Goal: Information Seeking & Learning: Learn about a topic

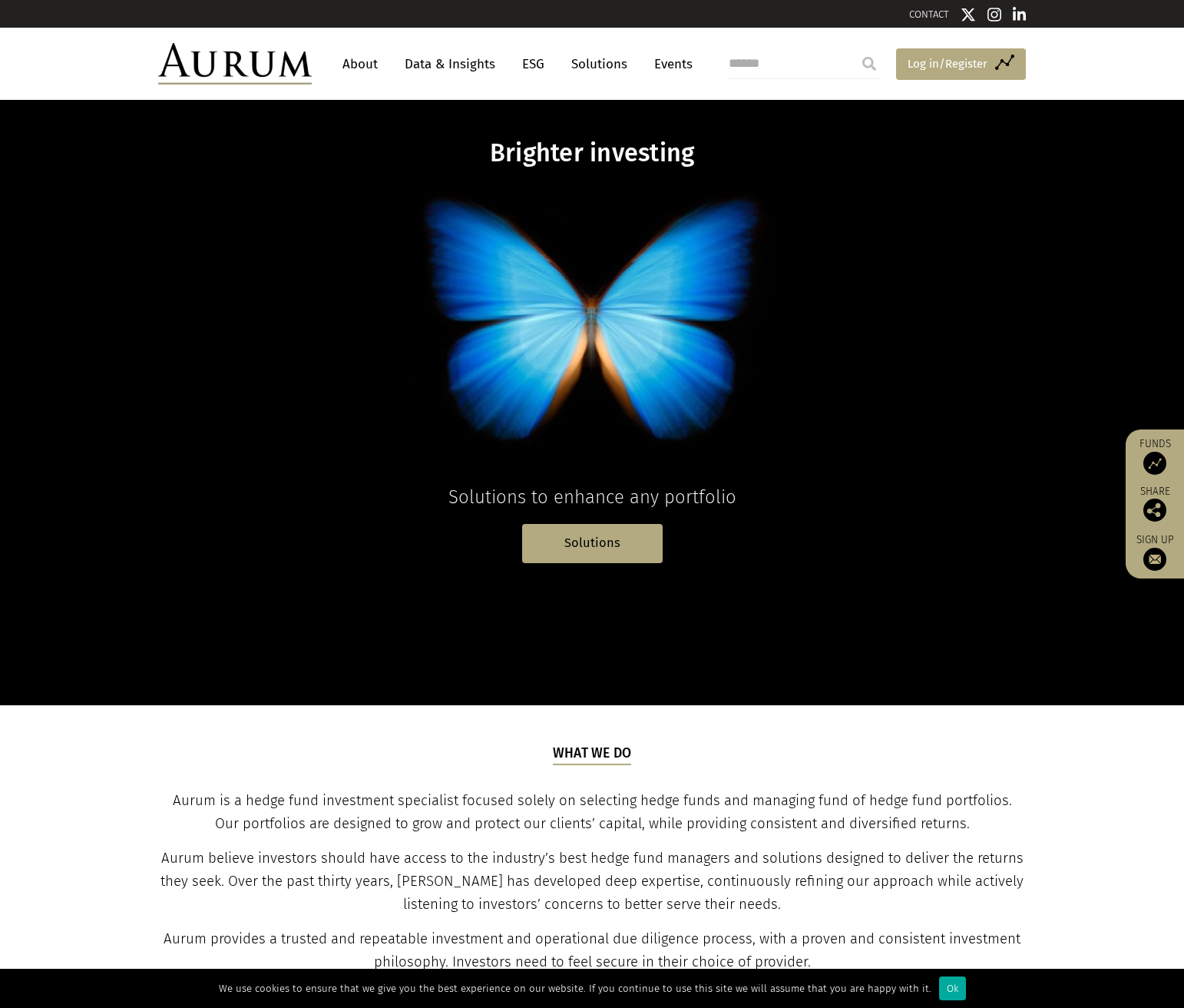
click at [940, 60] on span "Log in/Register" at bounding box center [948, 63] width 80 height 19
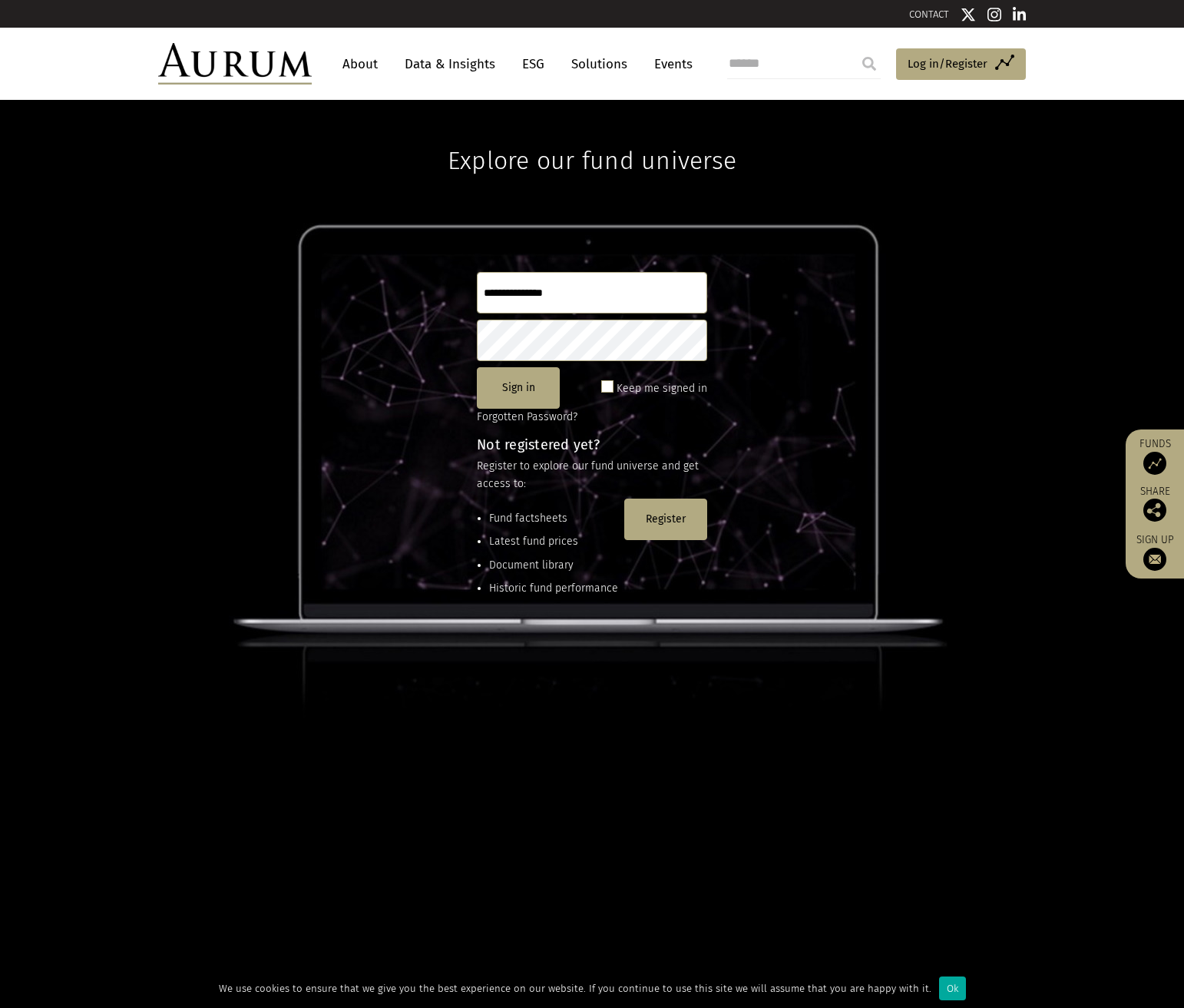
type input "**********"
click at [527, 392] on button "Sign in" at bounding box center [518, 388] width 83 height 41
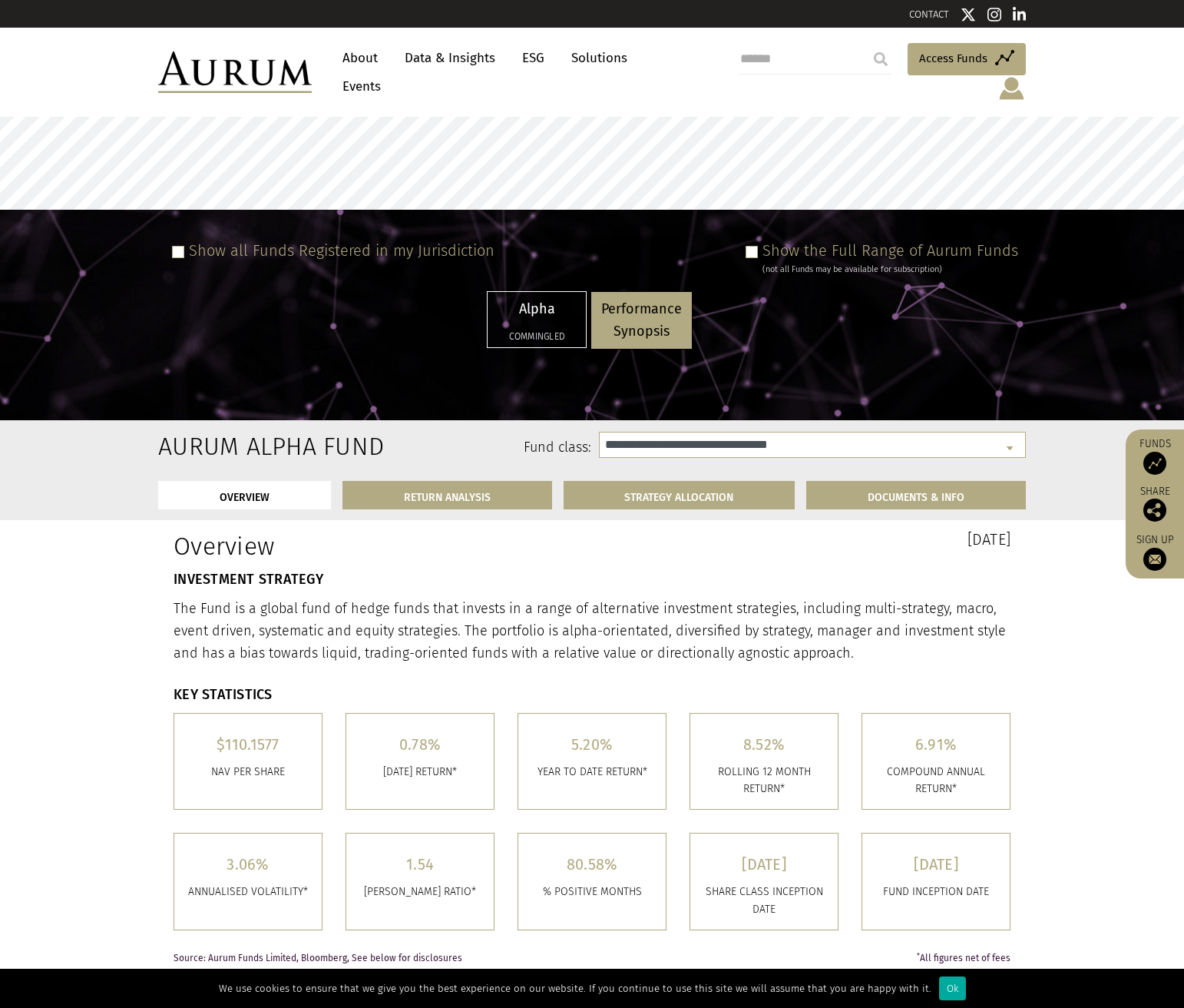
click at [758, 246] on span at bounding box center [752, 252] width 12 height 12
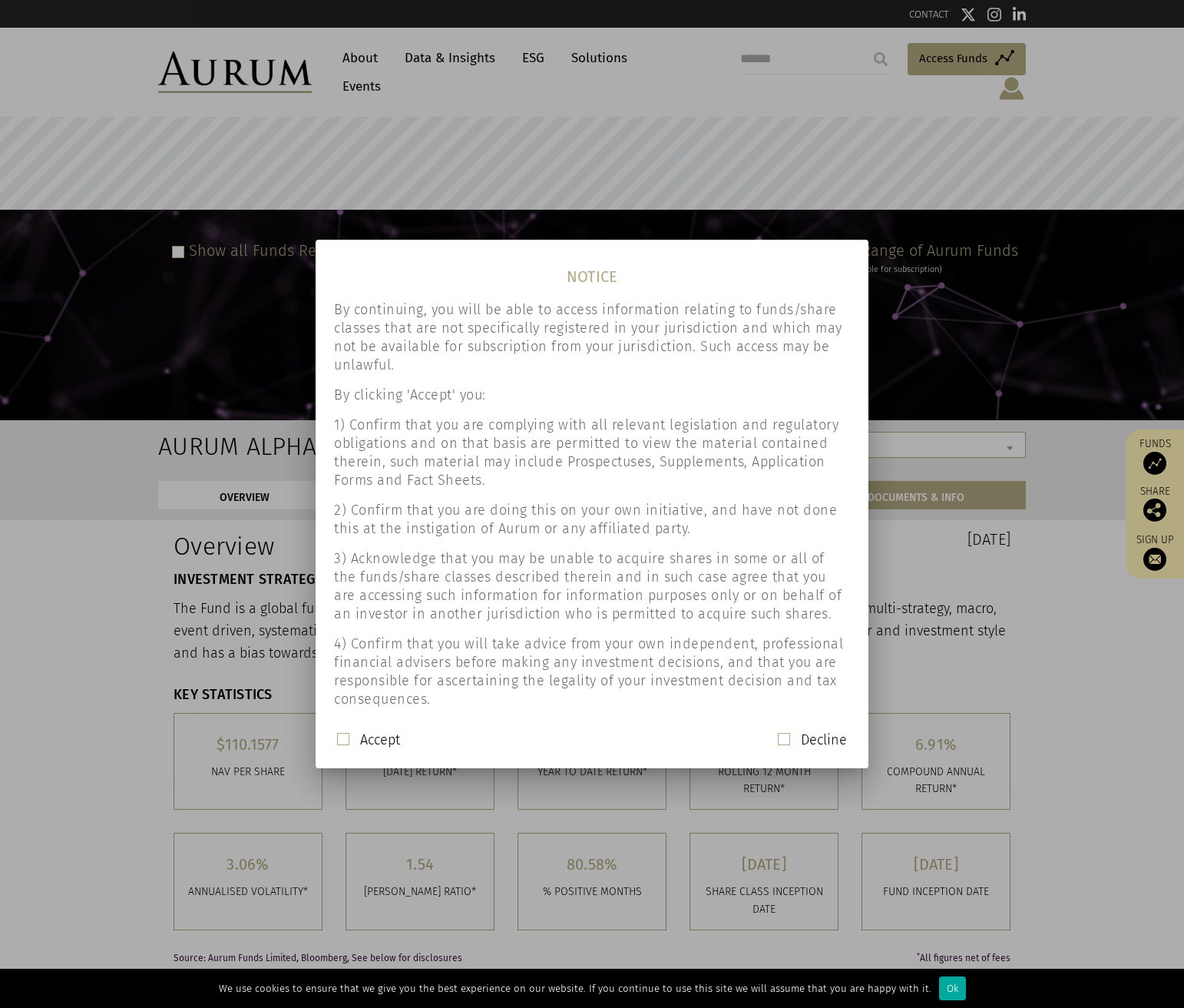
click at [341, 741] on span at bounding box center [343, 739] width 12 height 12
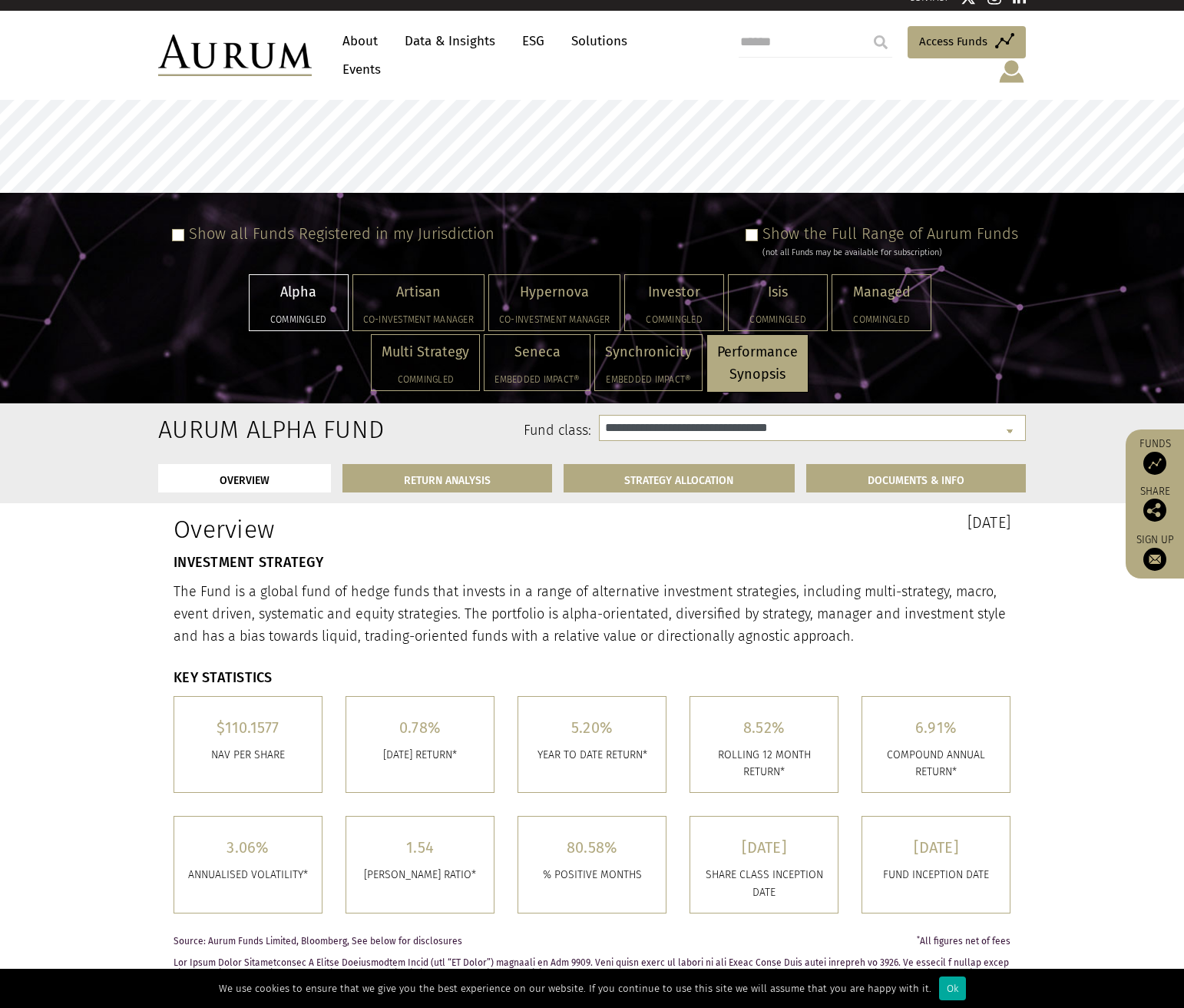
scroll to position [16, 0]
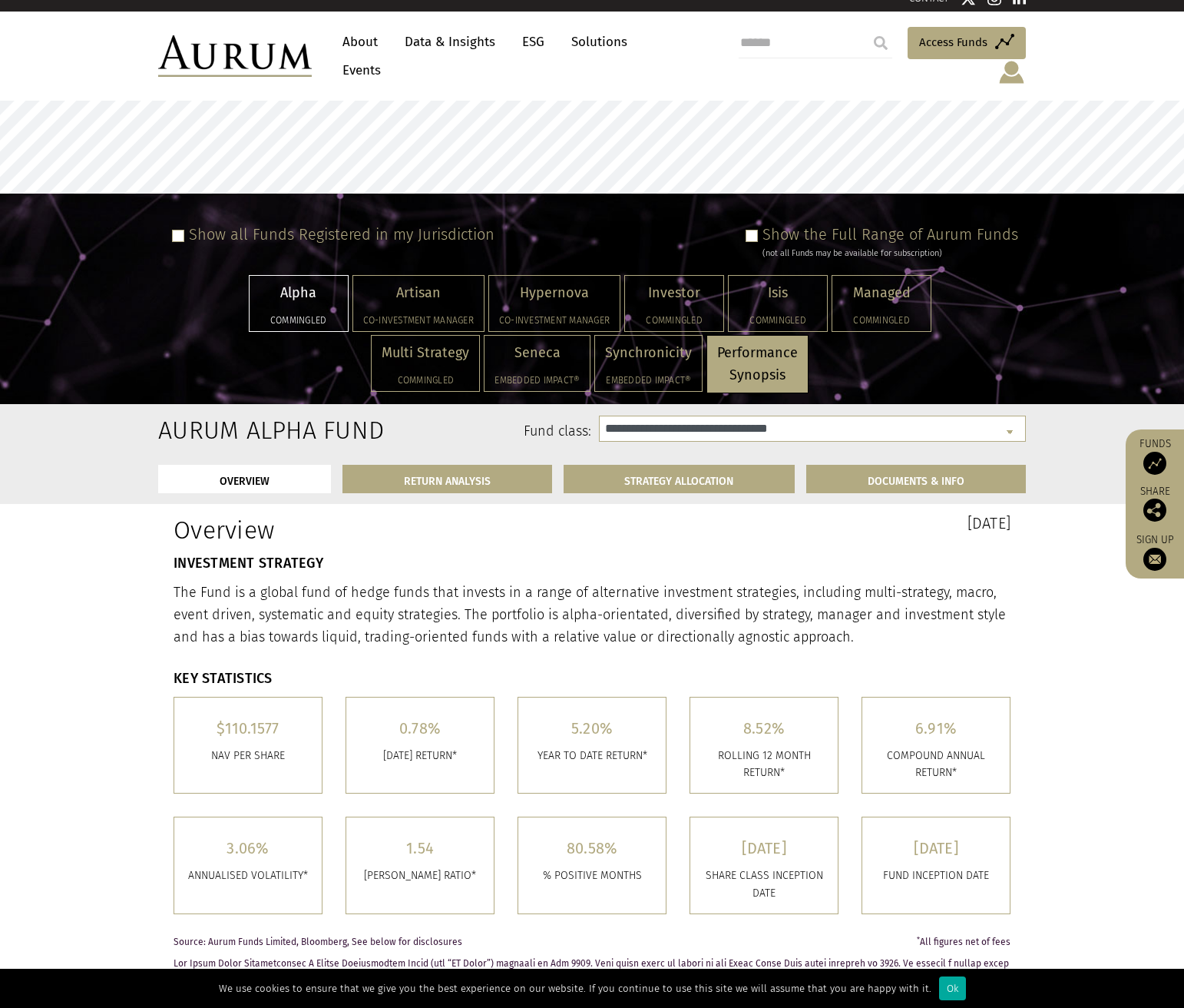
click at [303, 282] on p "Alpha" at bounding box center [299, 293] width 79 height 23
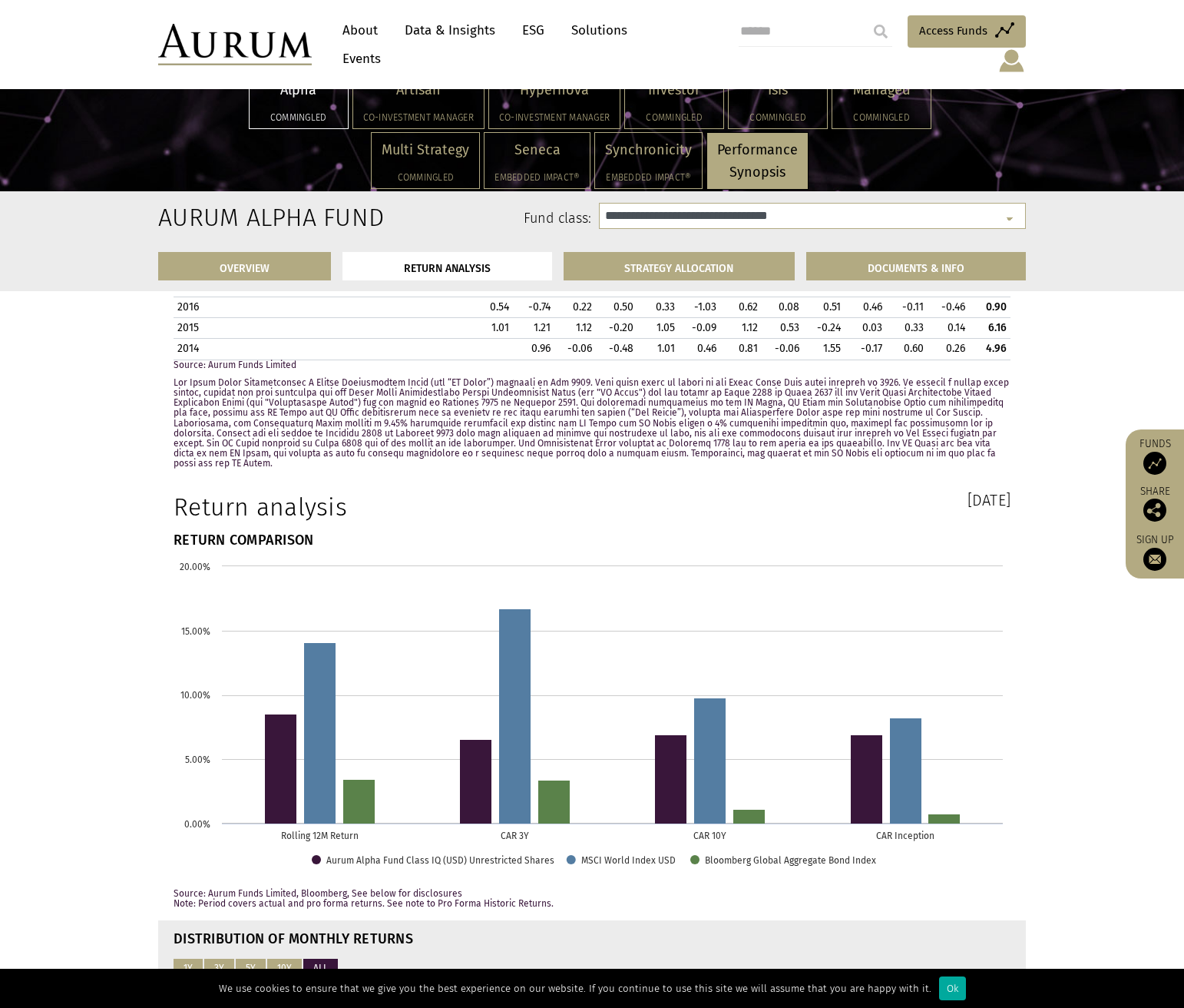
scroll to position [1735, 0]
click at [912, 265] on link "DOCUMENTS & INFO" at bounding box center [916, 266] width 220 height 29
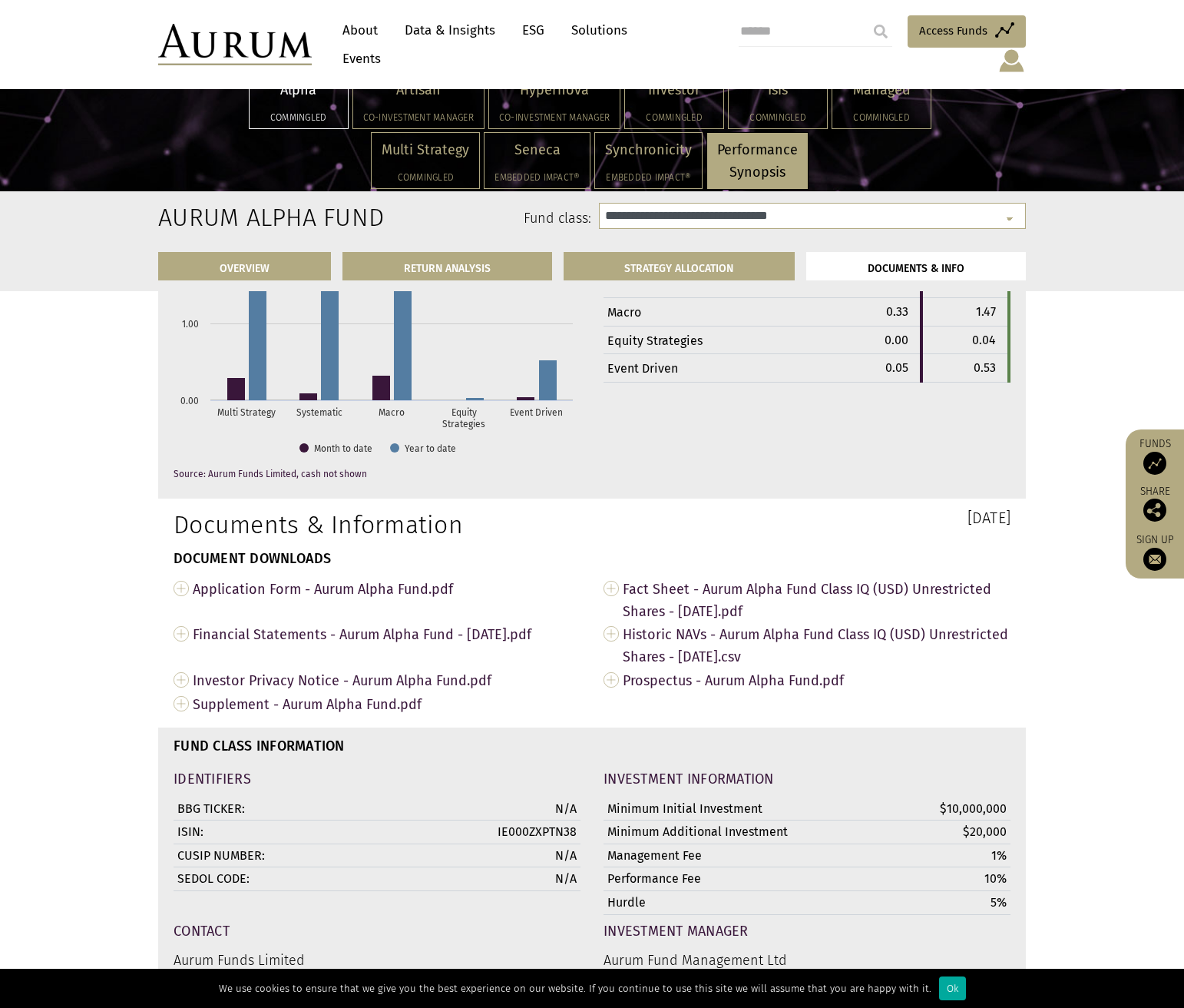
scroll to position [4949, 0]
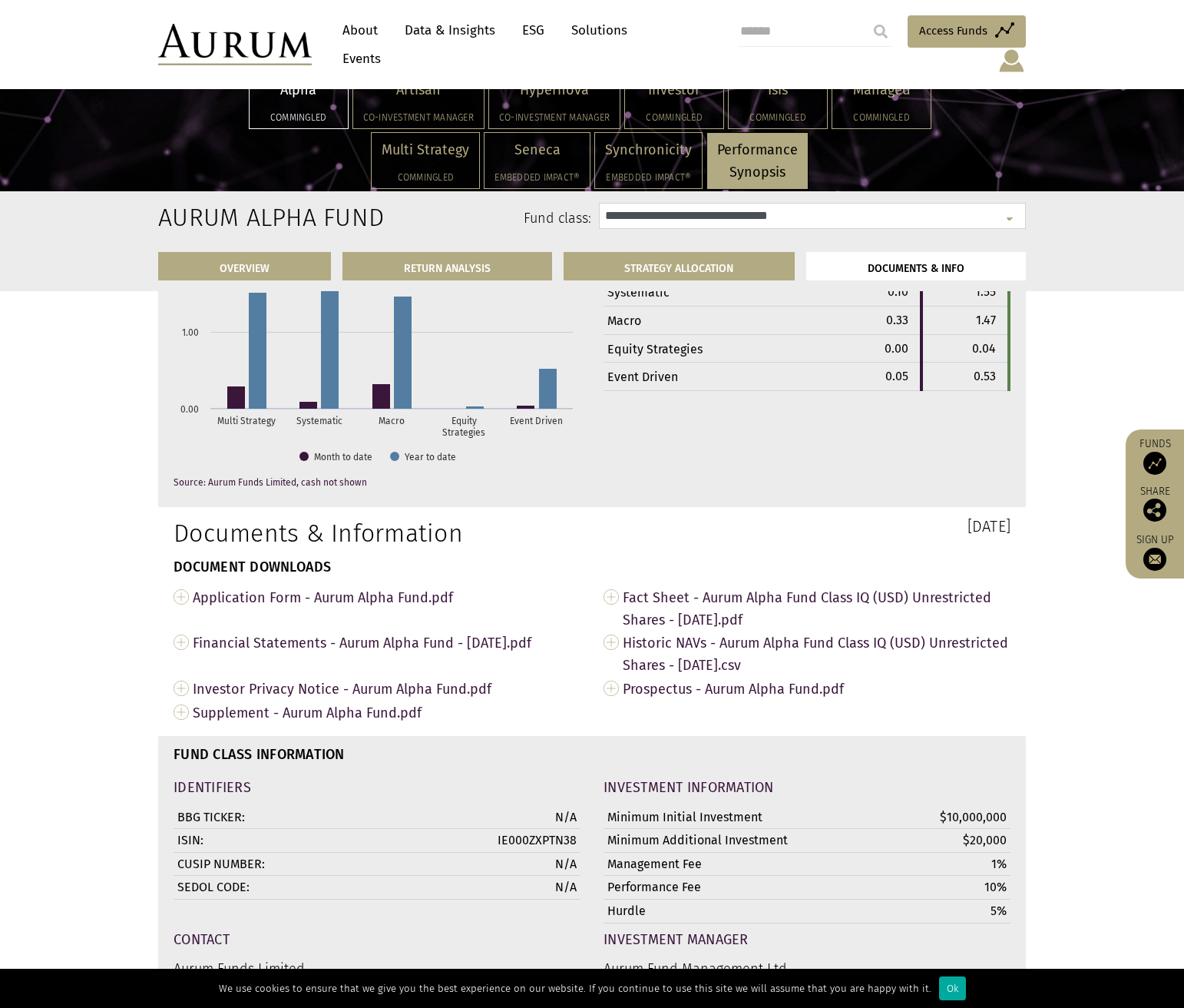
select select "**********"
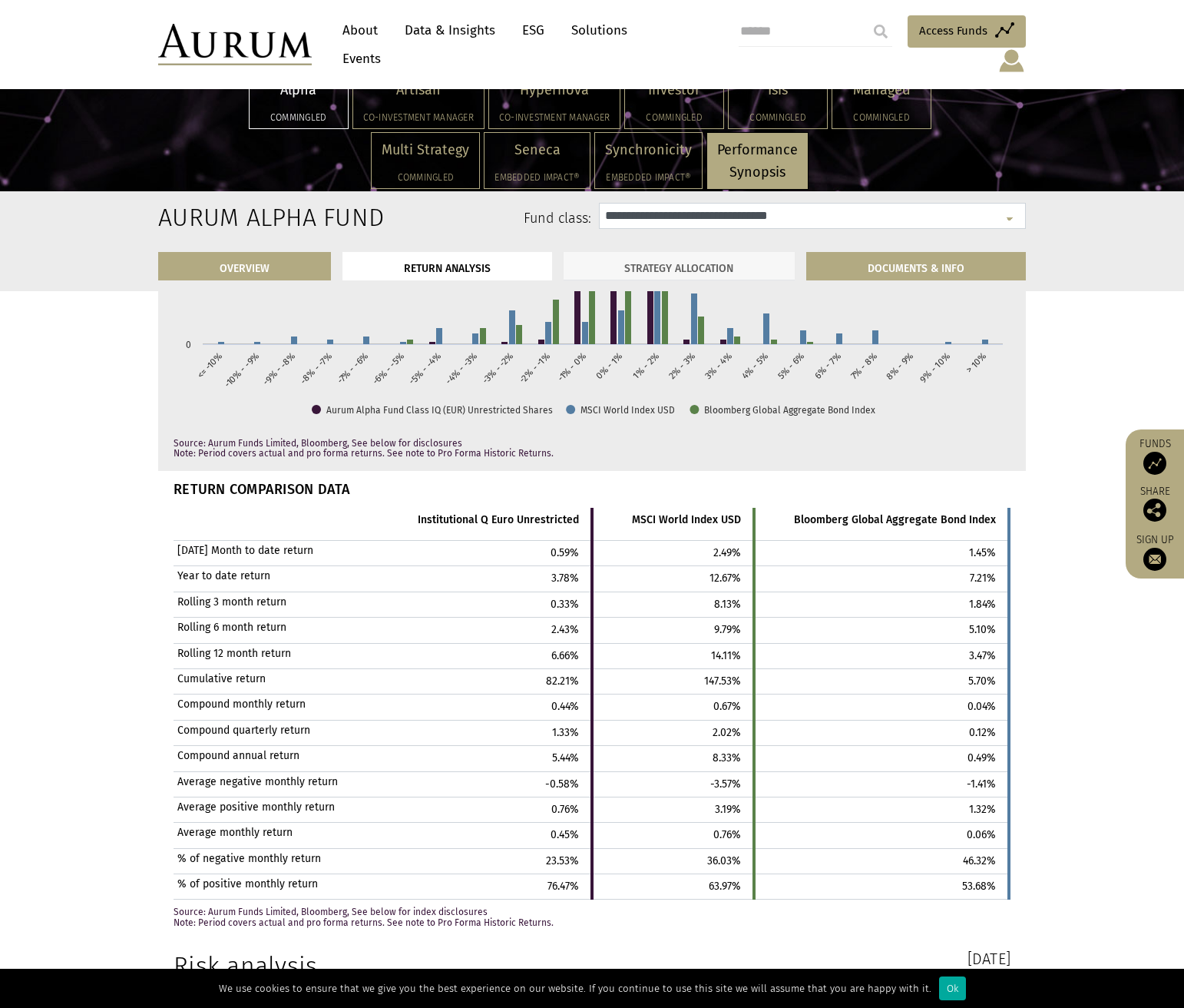
scroll to position [2413, 0]
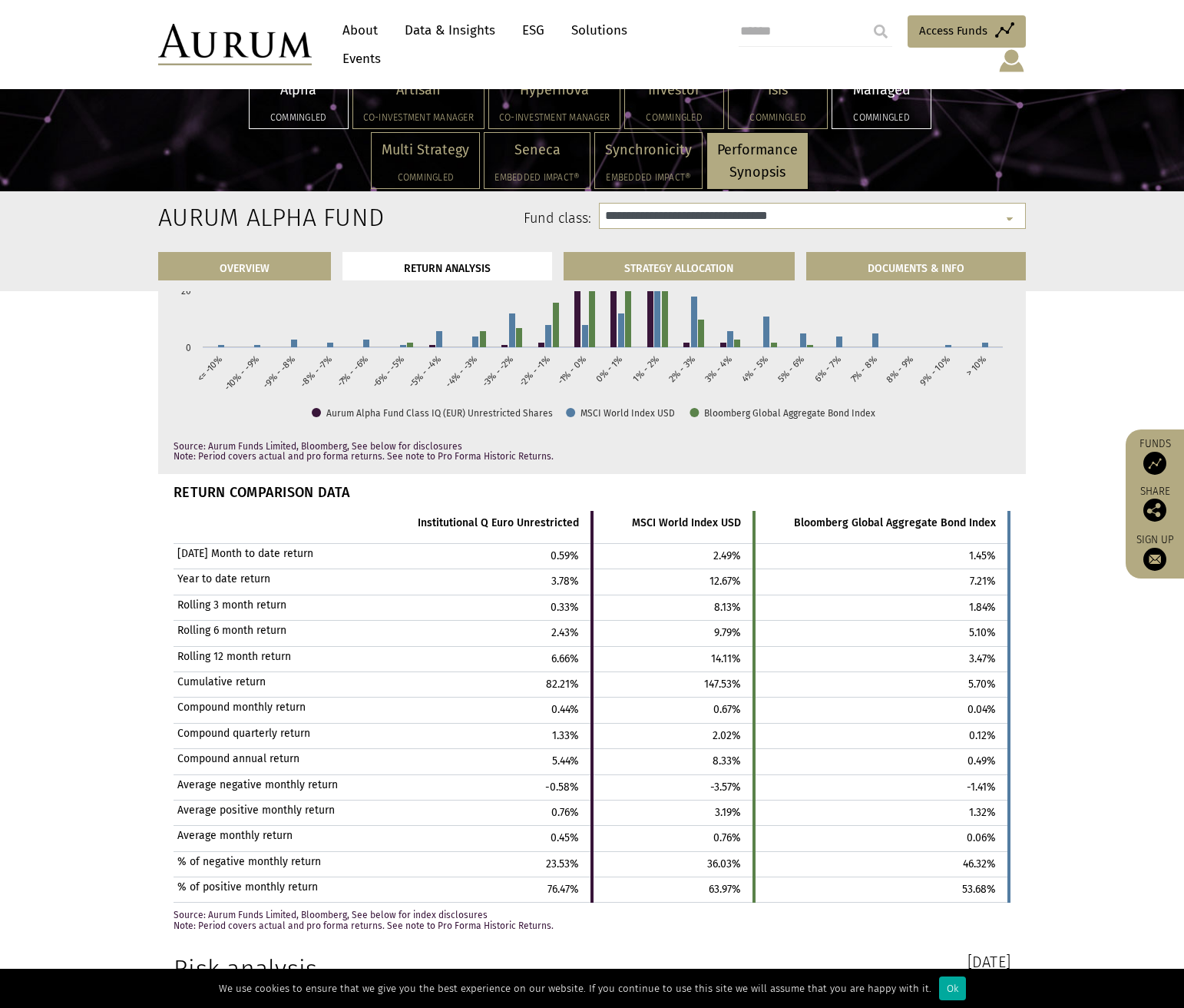
click at [871, 89] on p "Managed" at bounding box center [882, 90] width 79 height 23
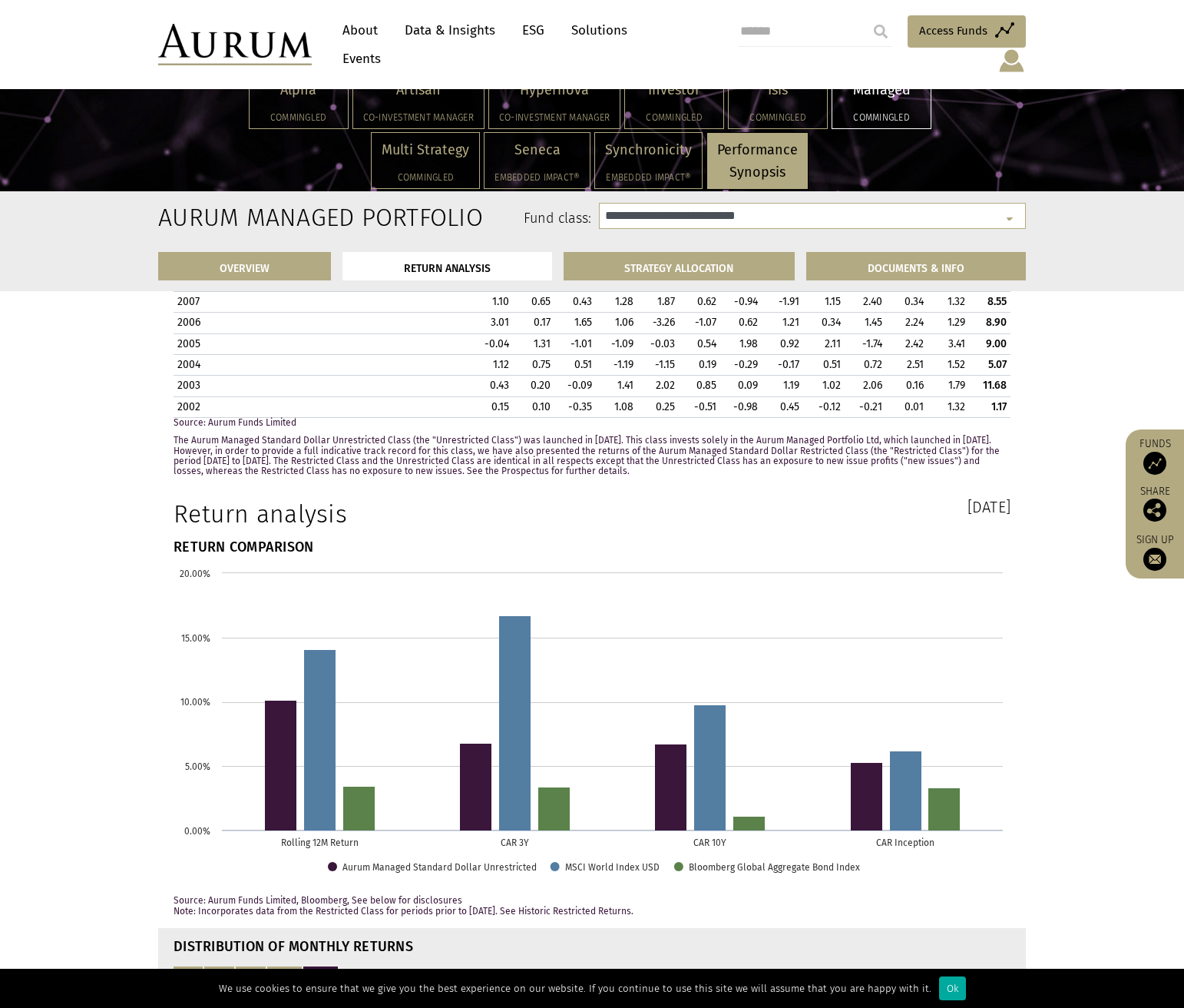
scroll to position [1808, 0]
select select "**********"
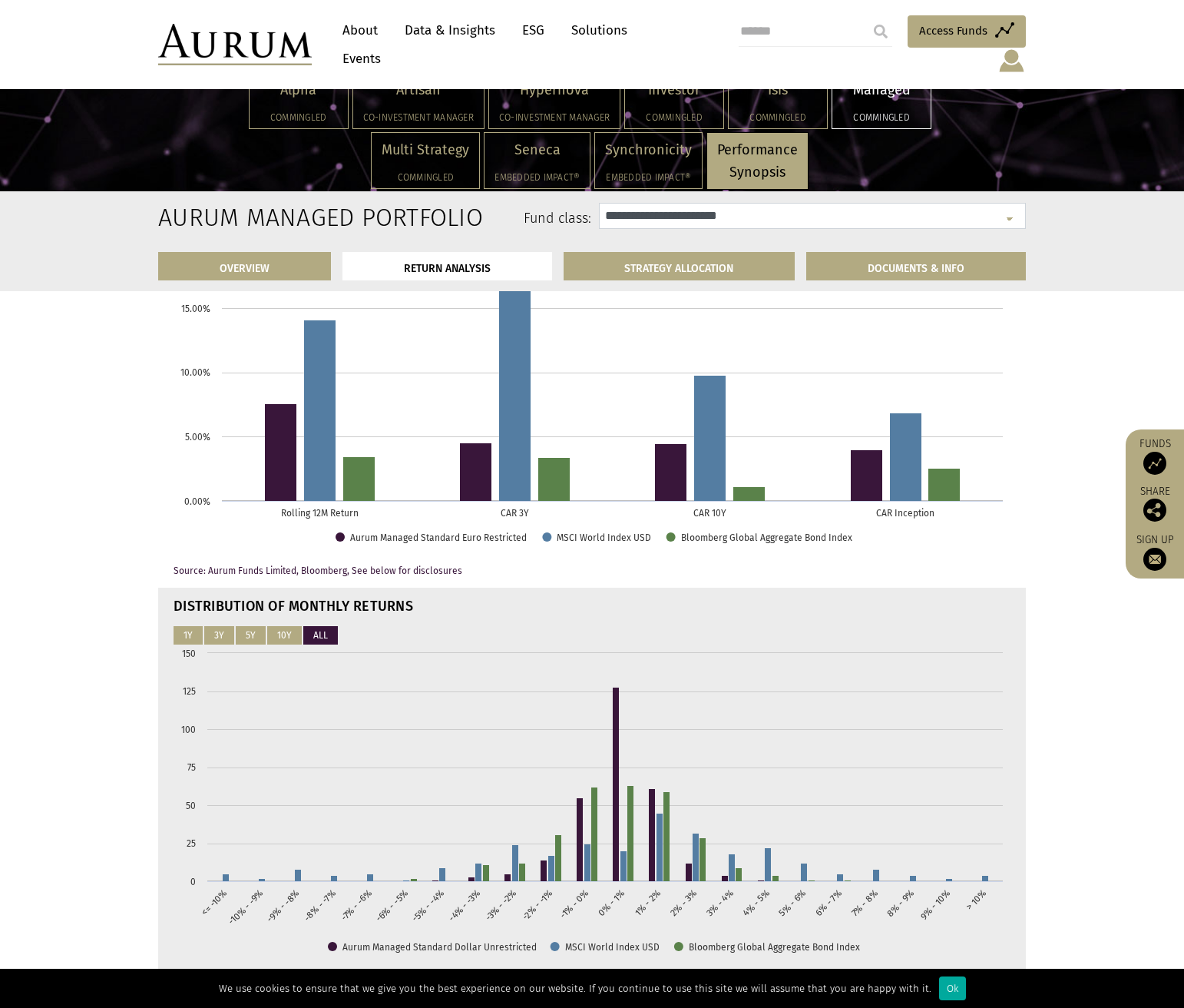
scroll to position [1872, 0]
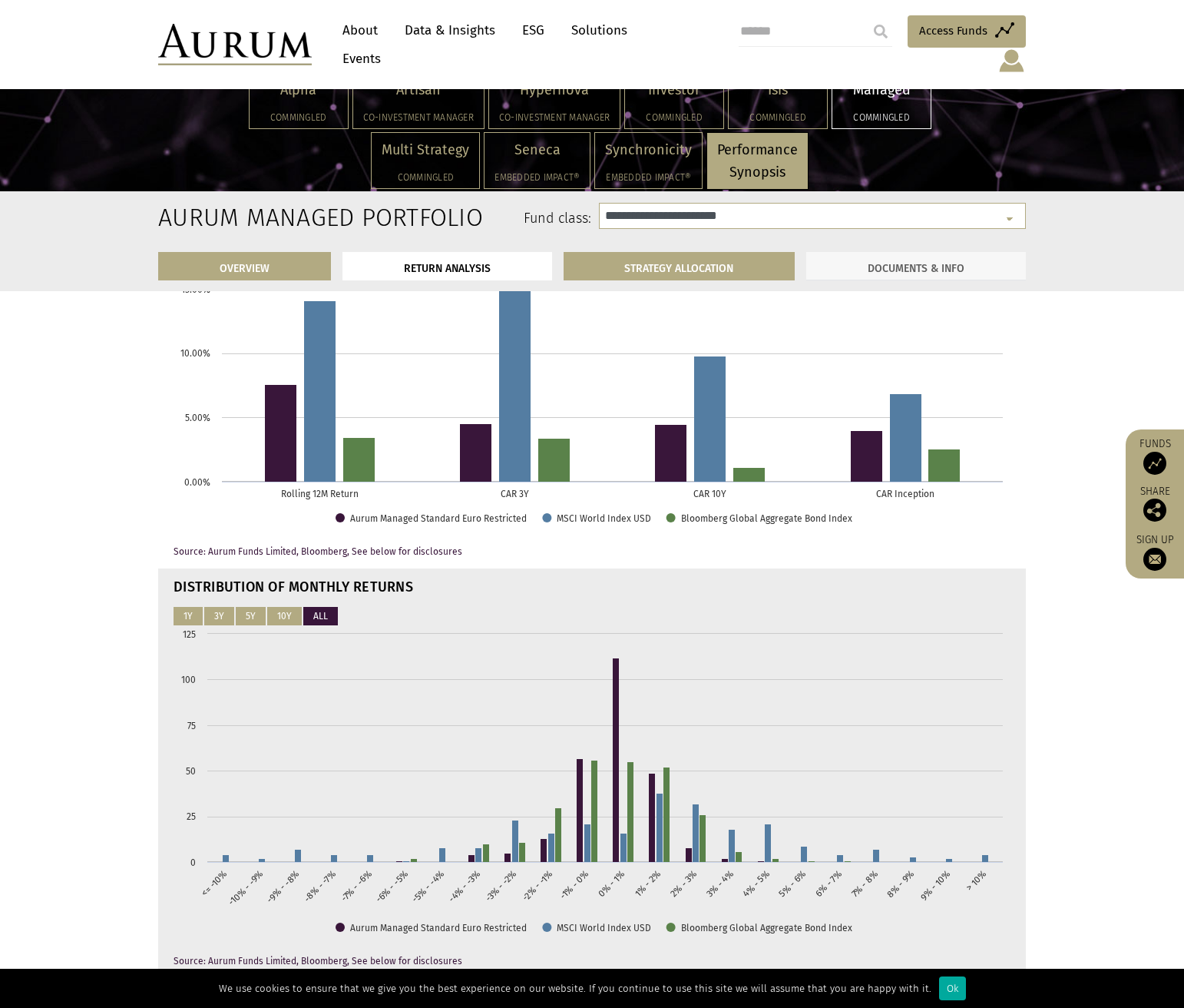
click at [890, 275] on link "DOCUMENTS & INFO" at bounding box center [916, 266] width 220 height 29
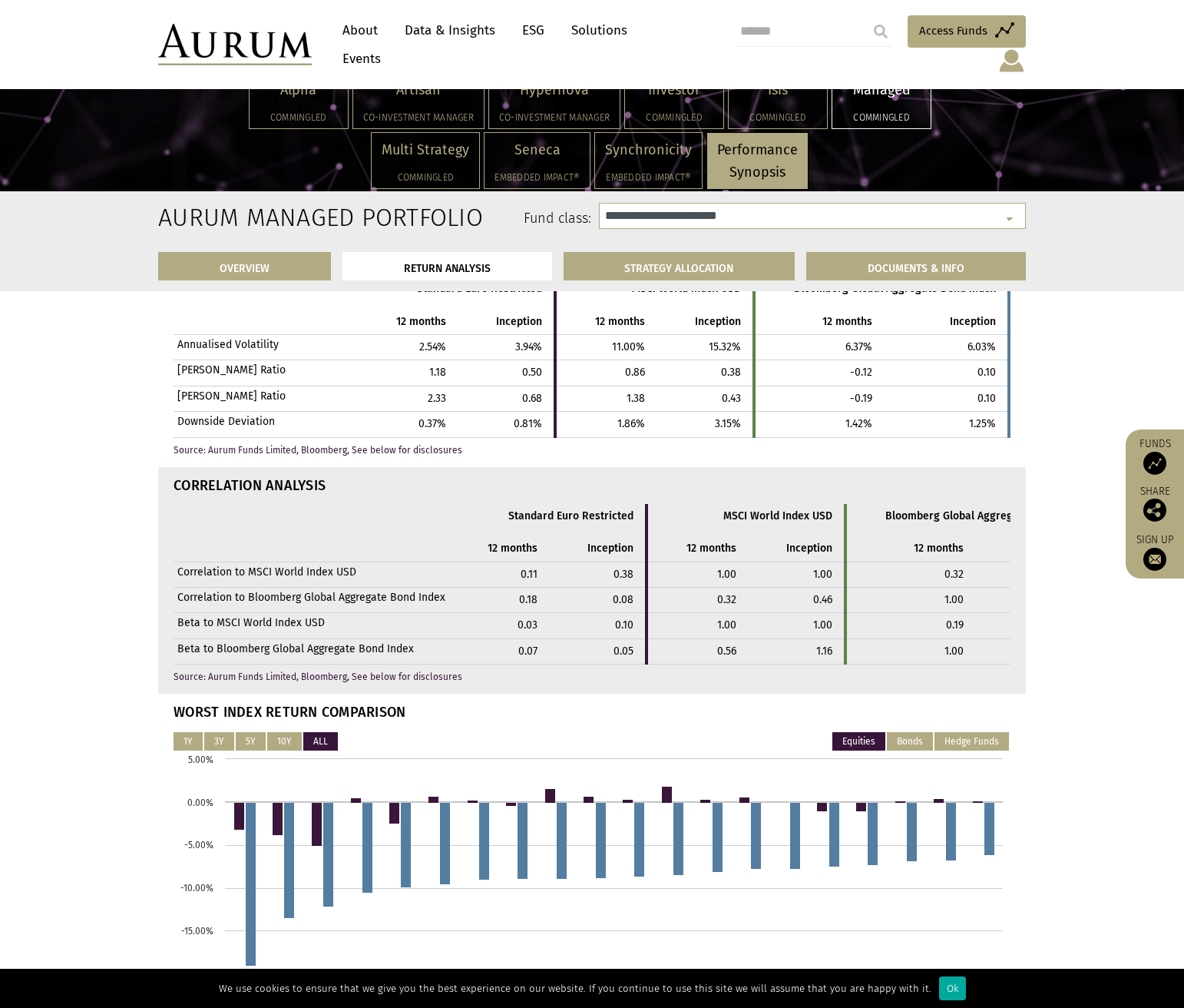
scroll to position [3110, 0]
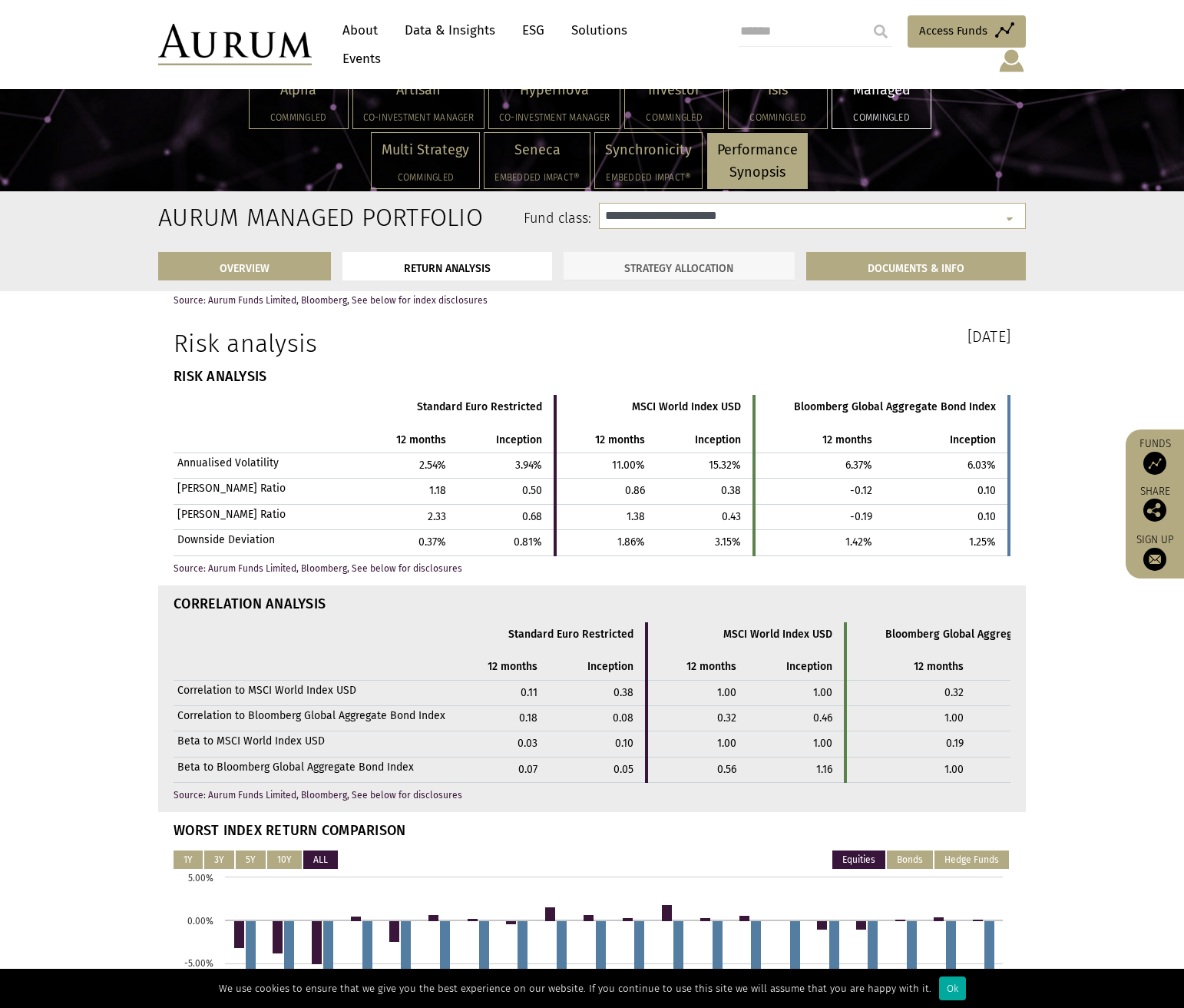
click at [661, 270] on link "STRATEGY ALLOCATION" at bounding box center [680, 266] width 232 height 29
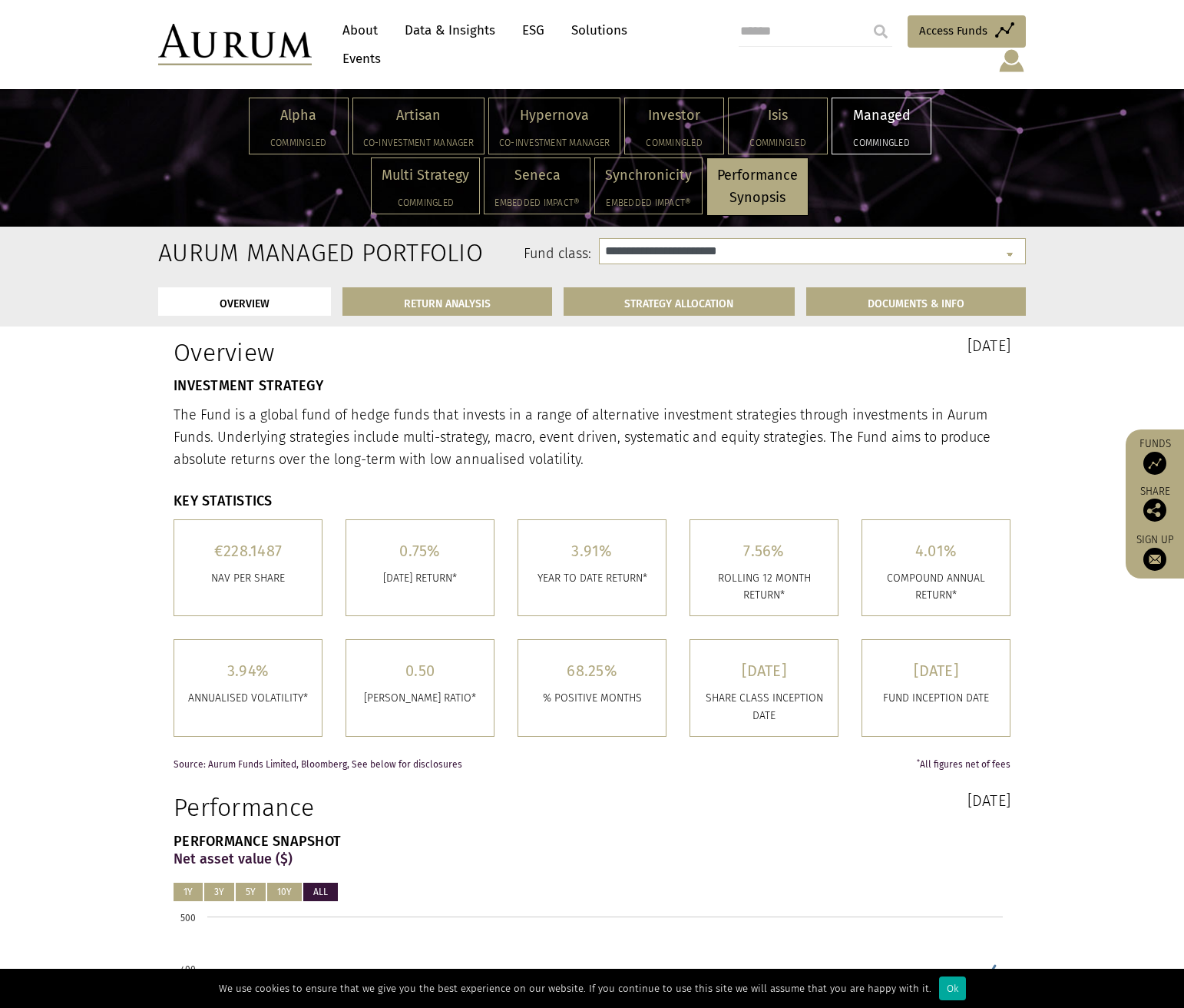
scroll to position [185, 0]
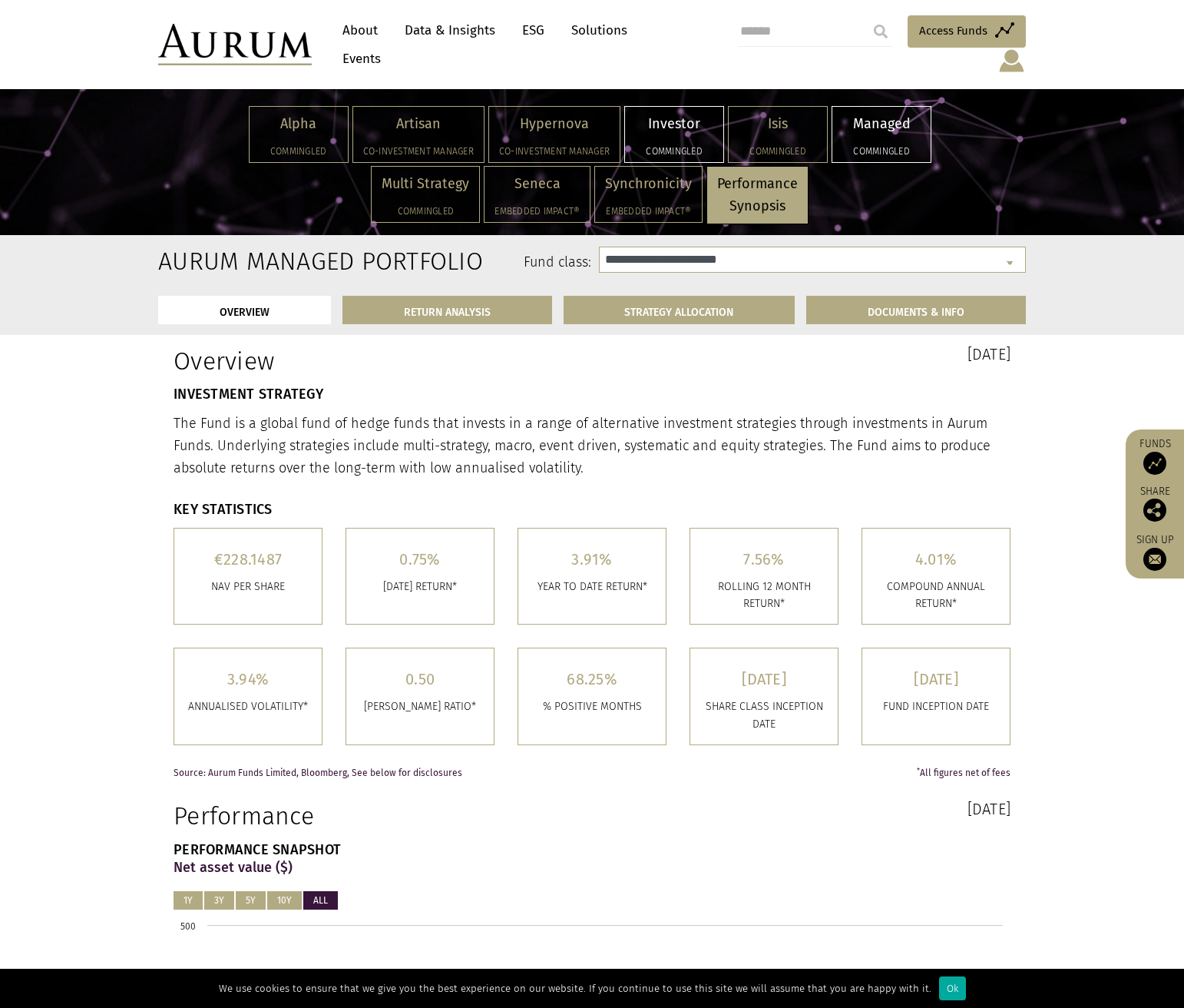
click at [667, 113] on p "Investor" at bounding box center [675, 124] width 79 height 23
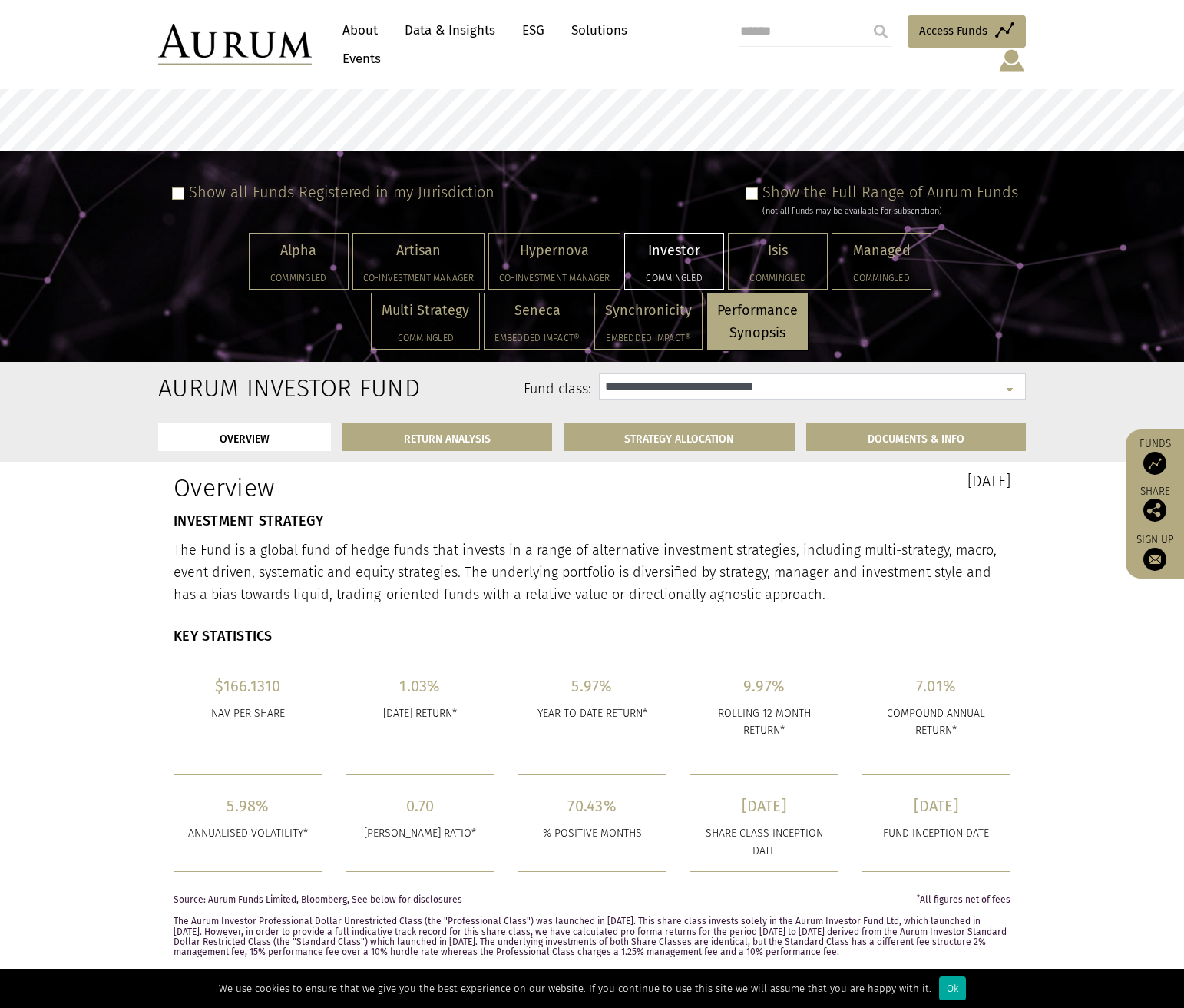
scroll to position [57, 0]
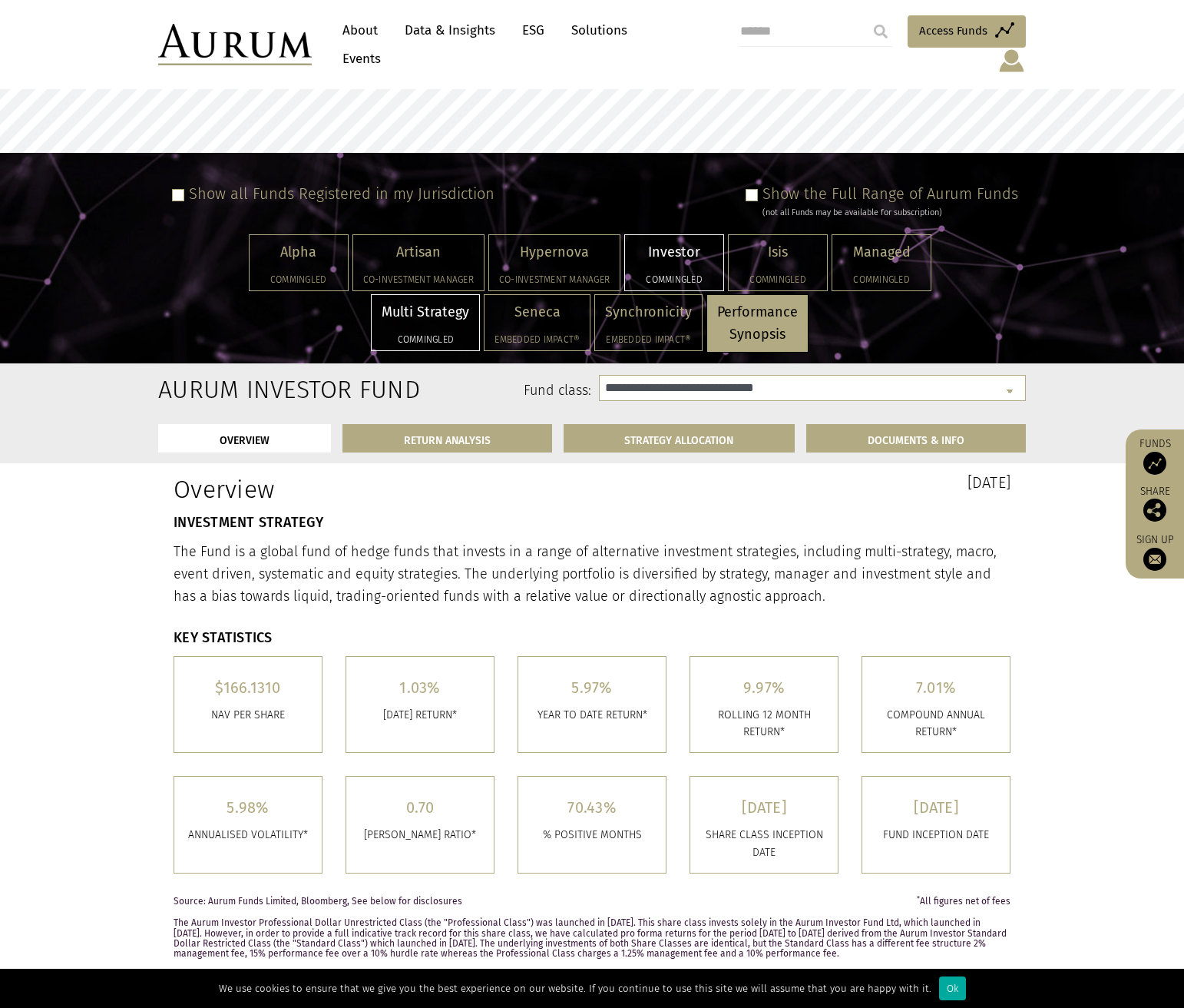
click at [429, 302] on p "Multi Strategy" at bounding box center [426, 312] width 88 height 23
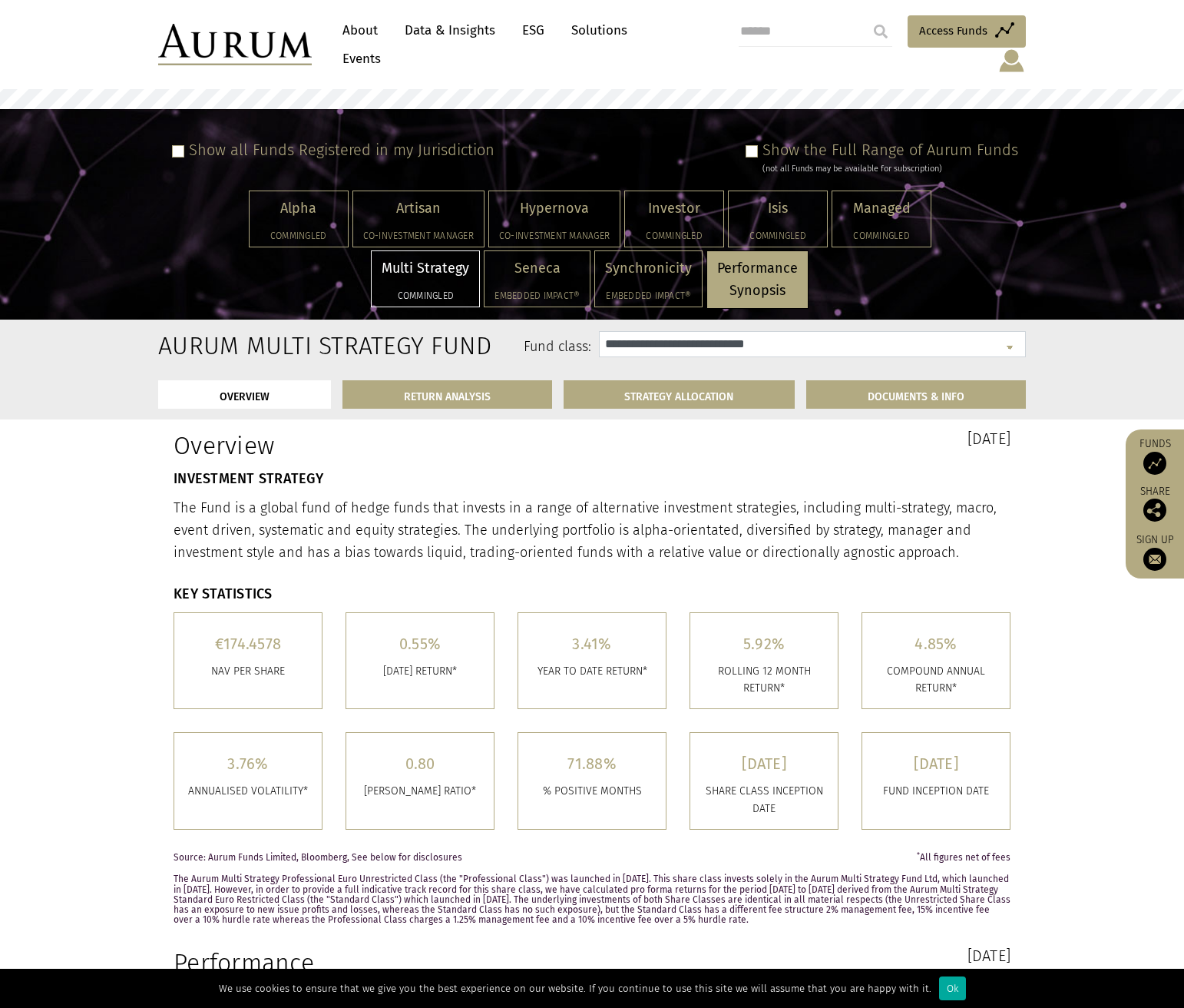
scroll to position [100, 0]
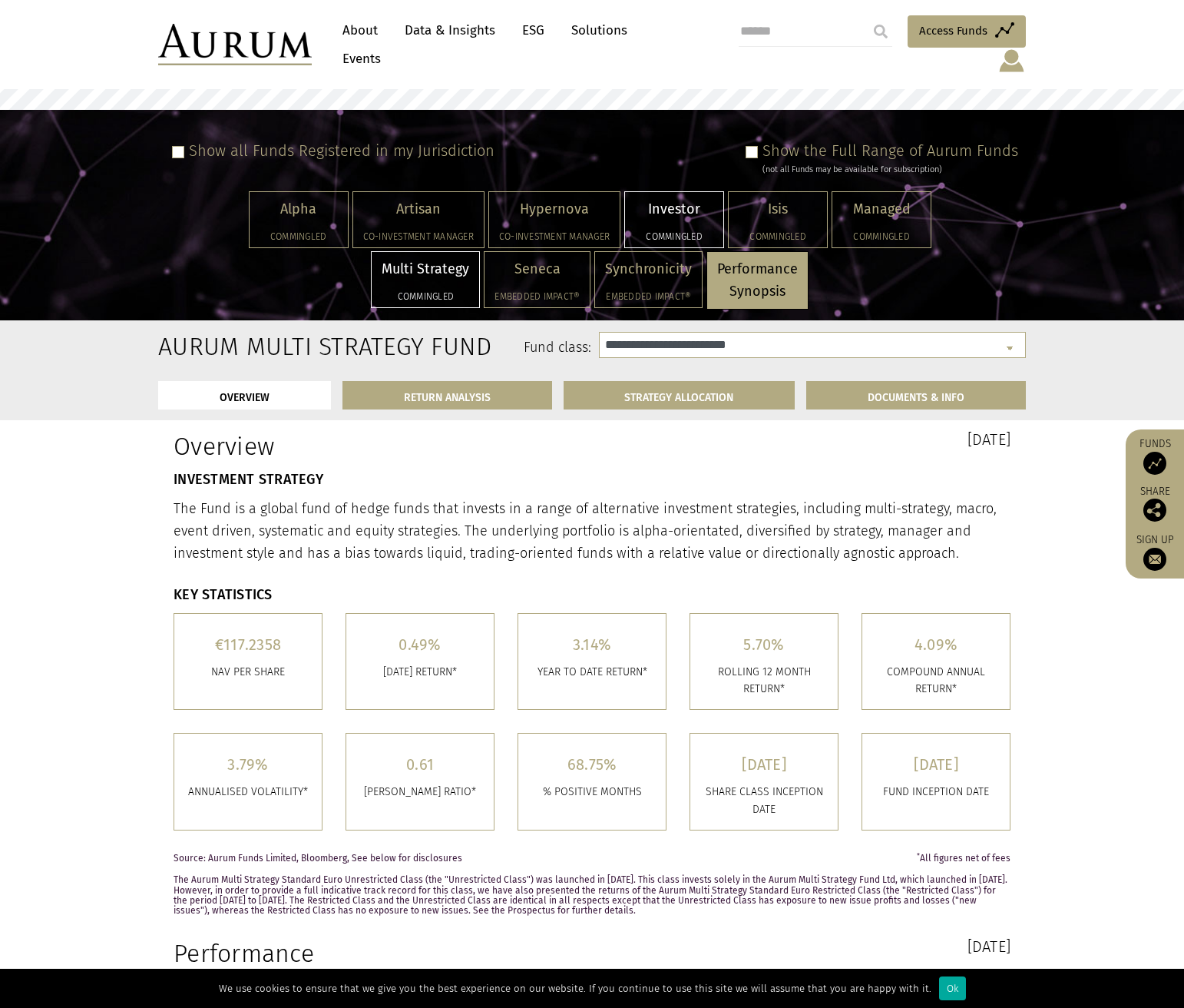
click at [662, 198] on p "Investor" at bounding box center [675, 209] width 79 height 23
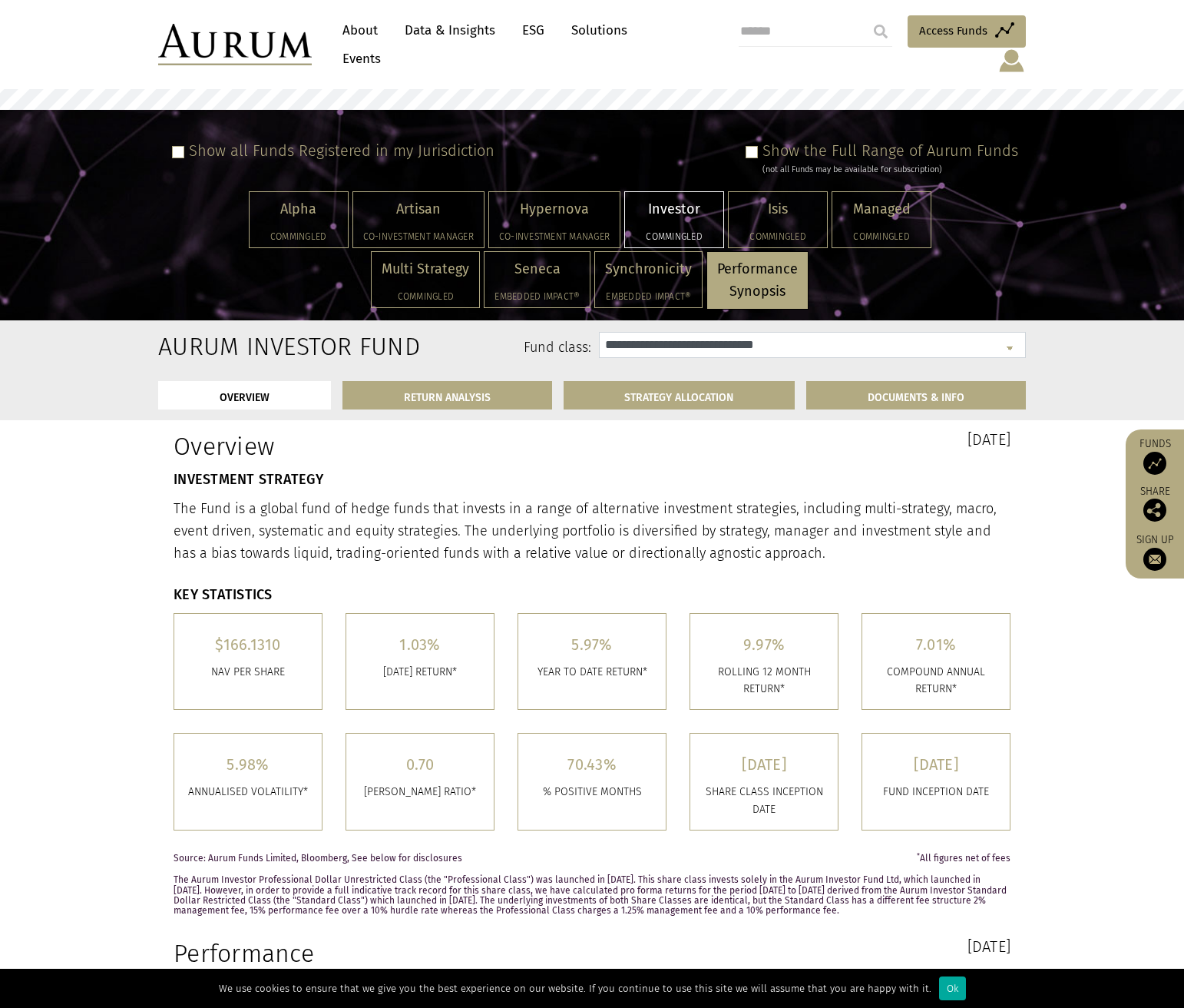
select select "**********"
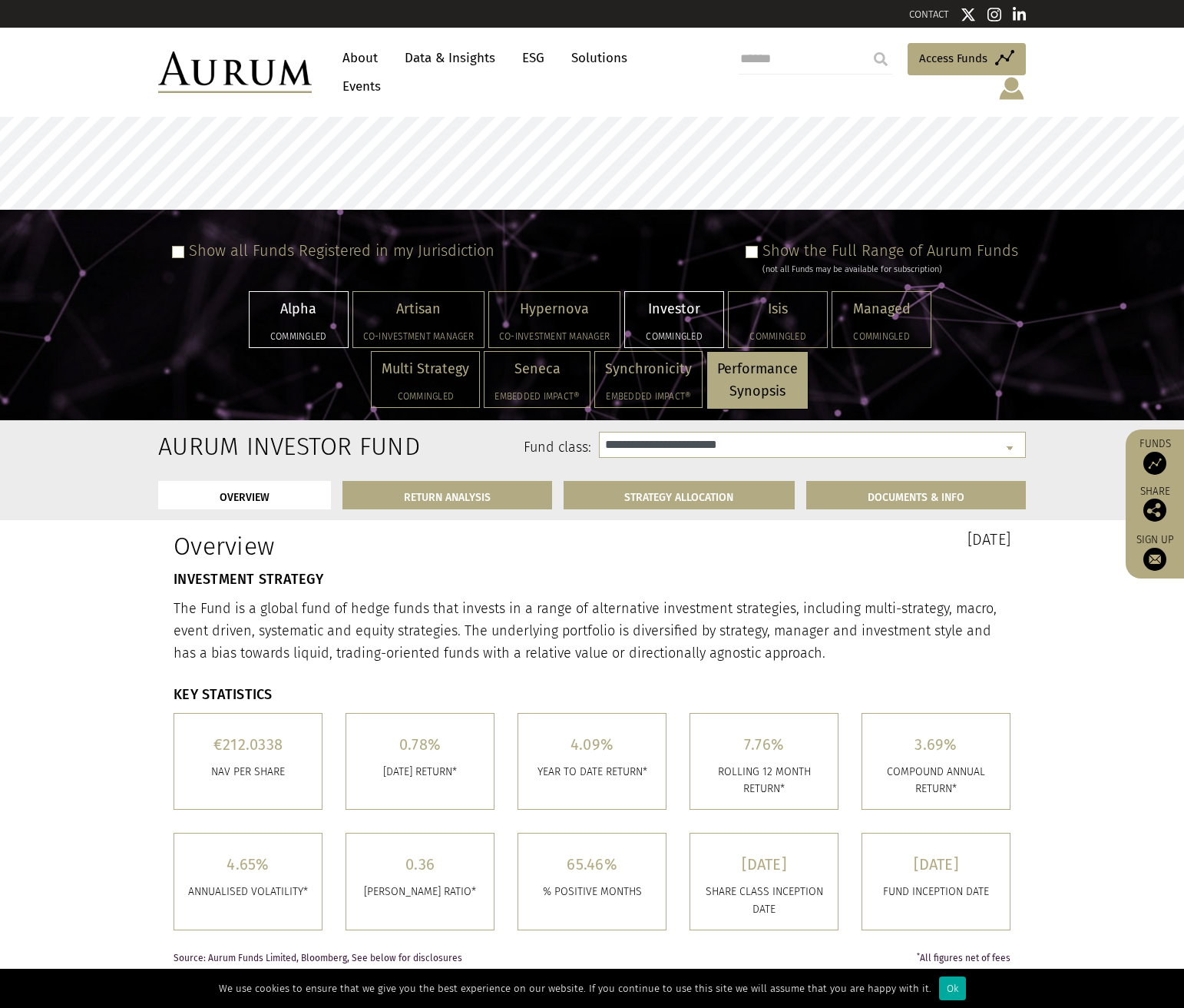
click at [289, 299] on p "Alpha" at bounding box center [299, 309] width 79 height 23
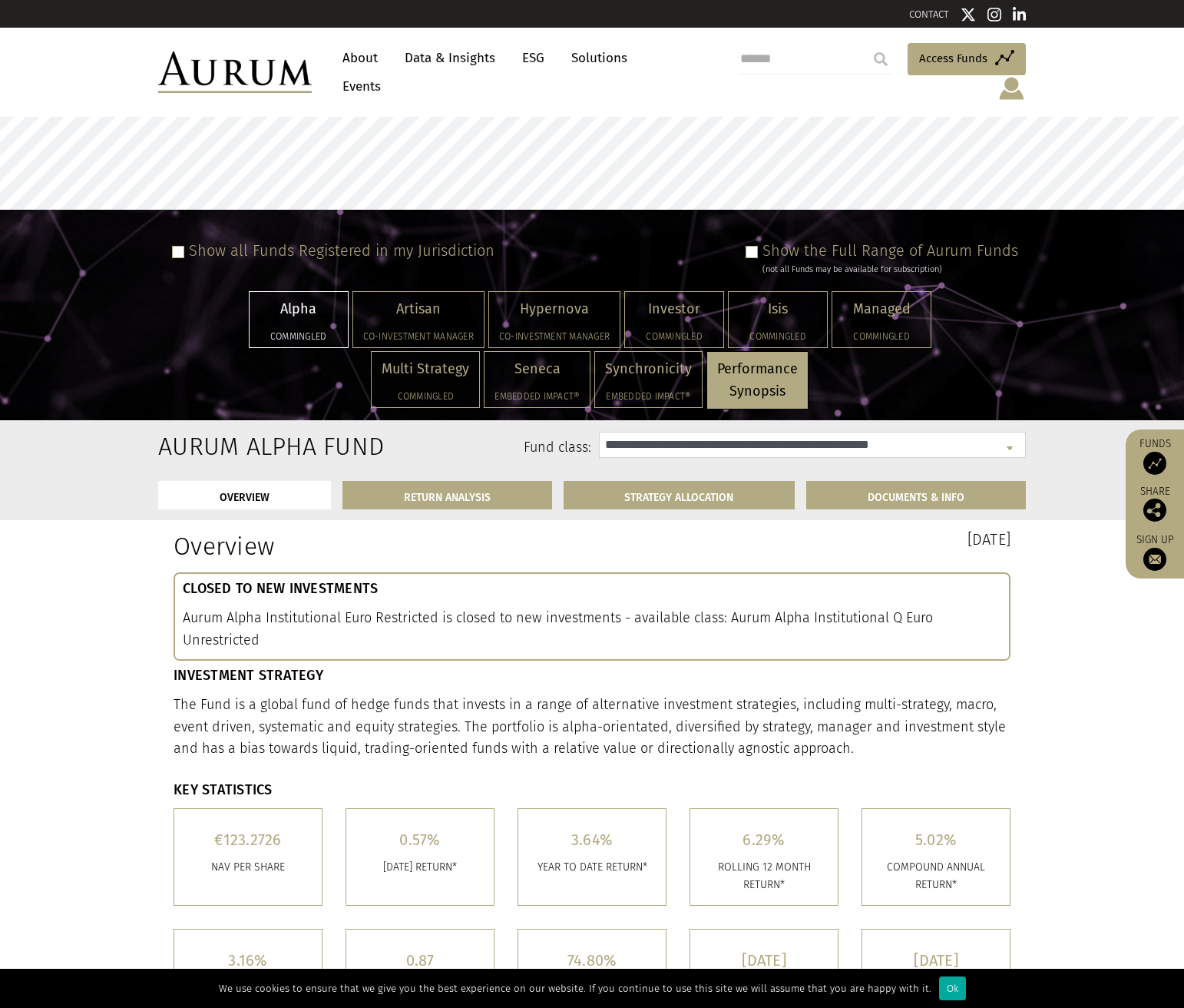
select select "**********"
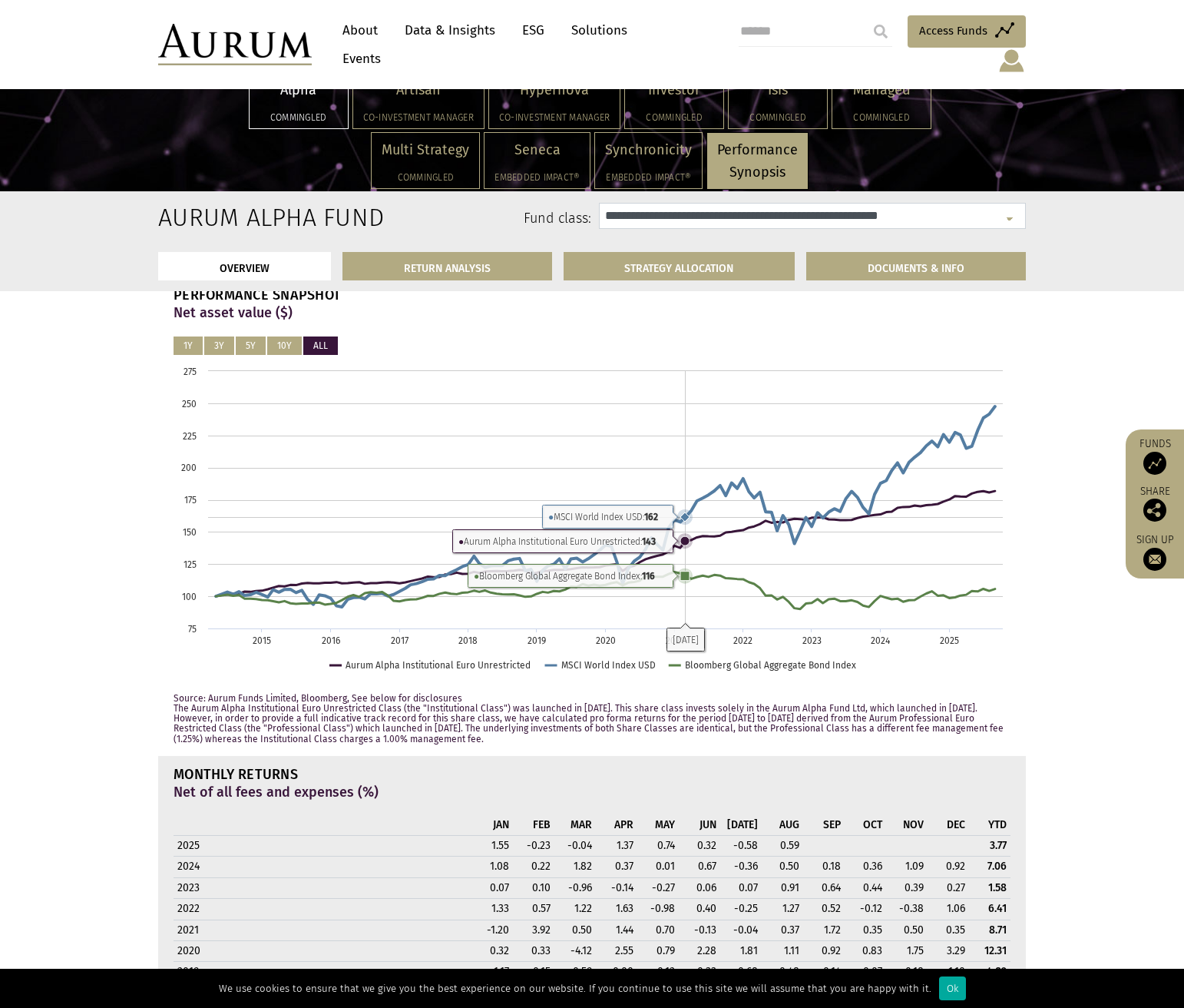
scroll to position [867, 0]
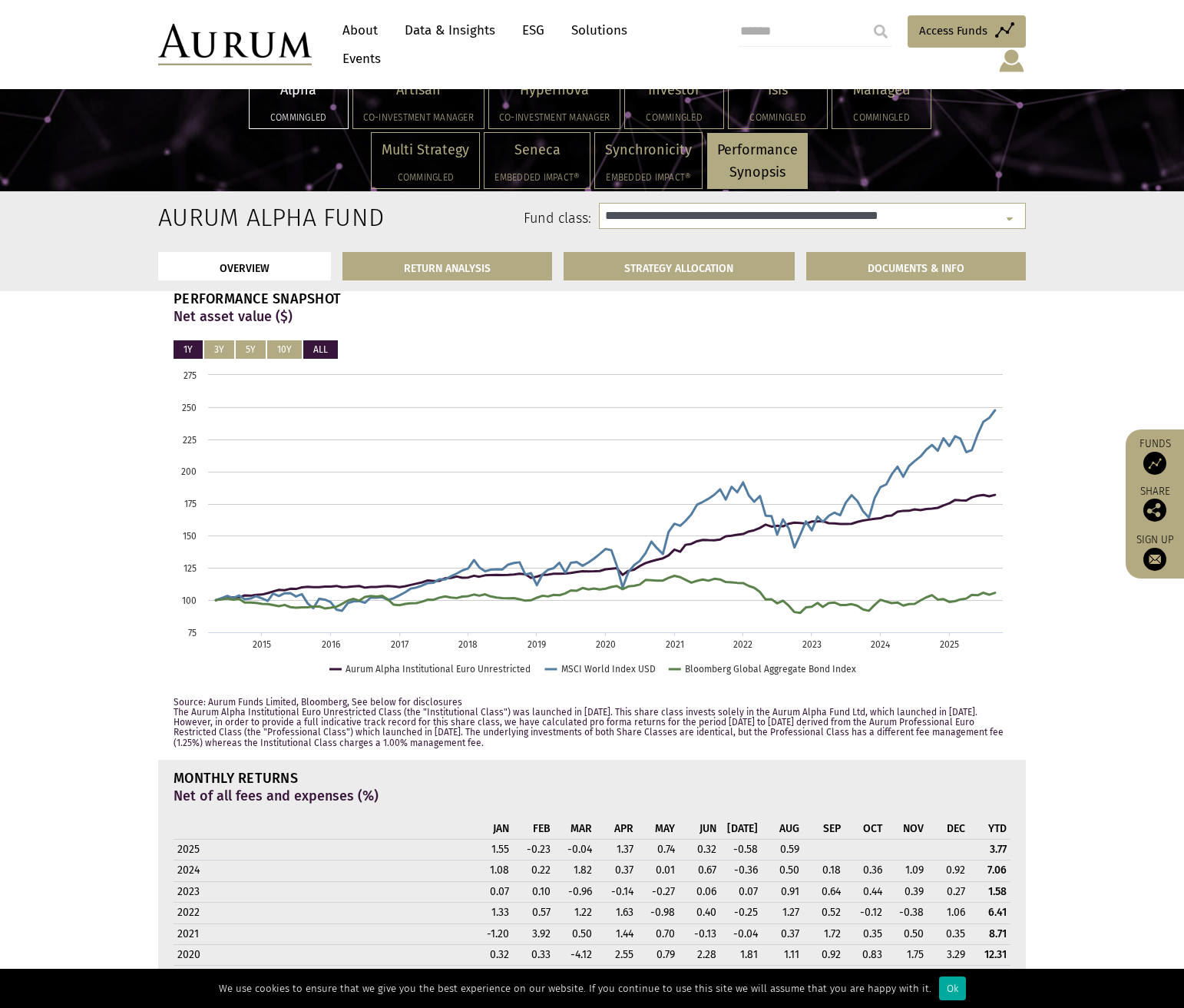
click at [192, 344] on button "1Y" at bounding box center [188, 349] width 30 height 19
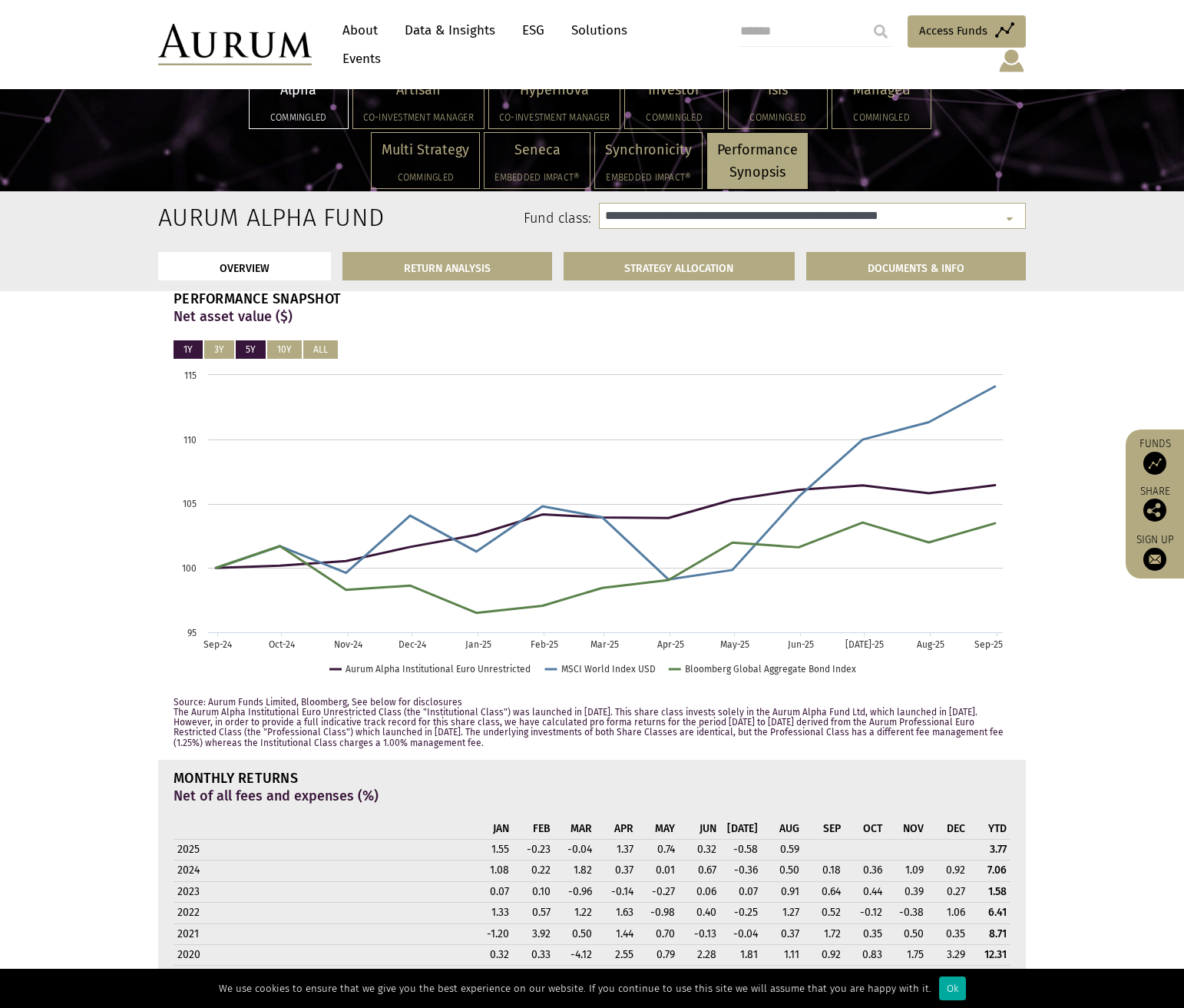
click at [256, 344] on button "5Y" at bounding box center [250, 349] width 30 height 19
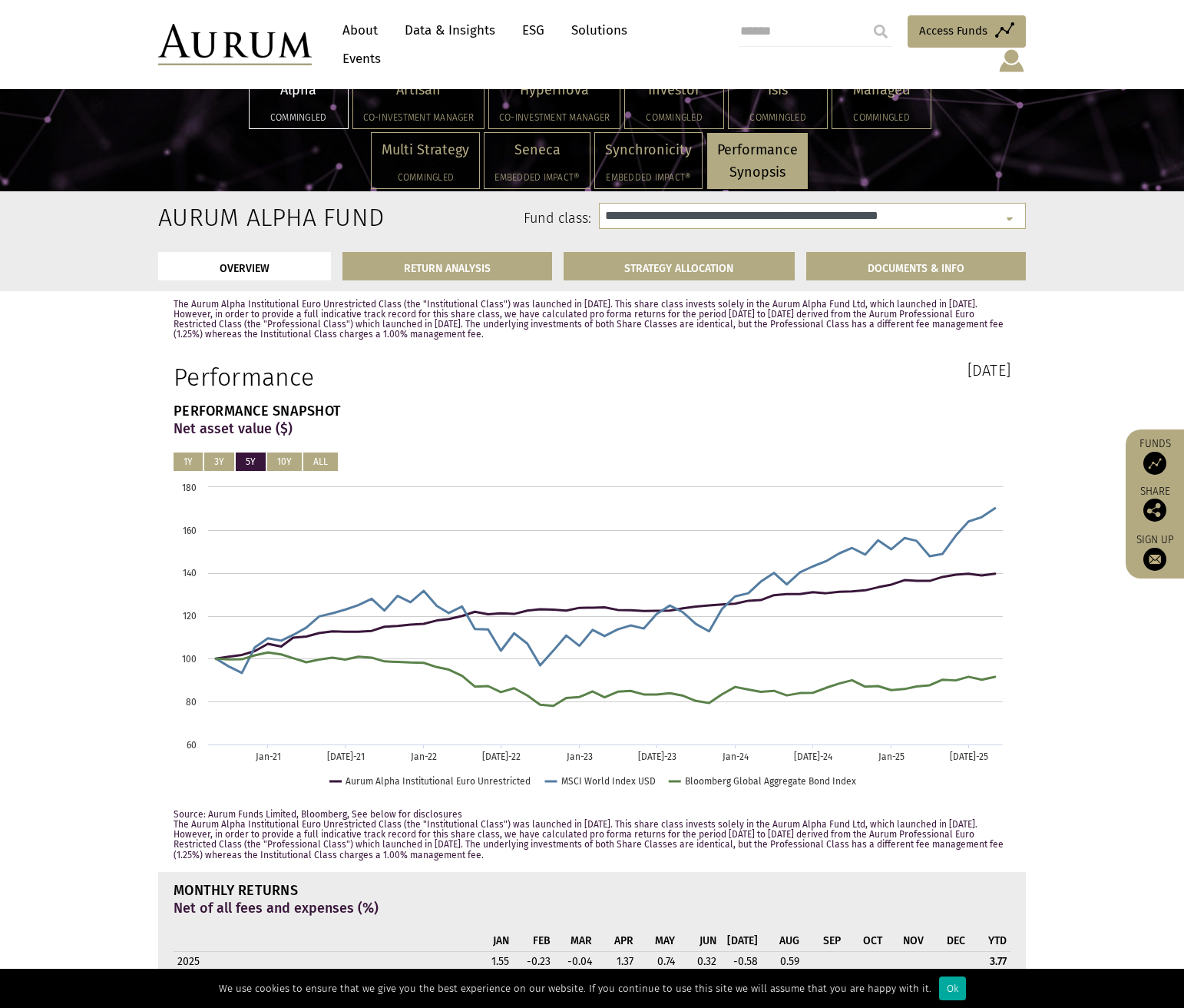
scroll to position [753, 0]
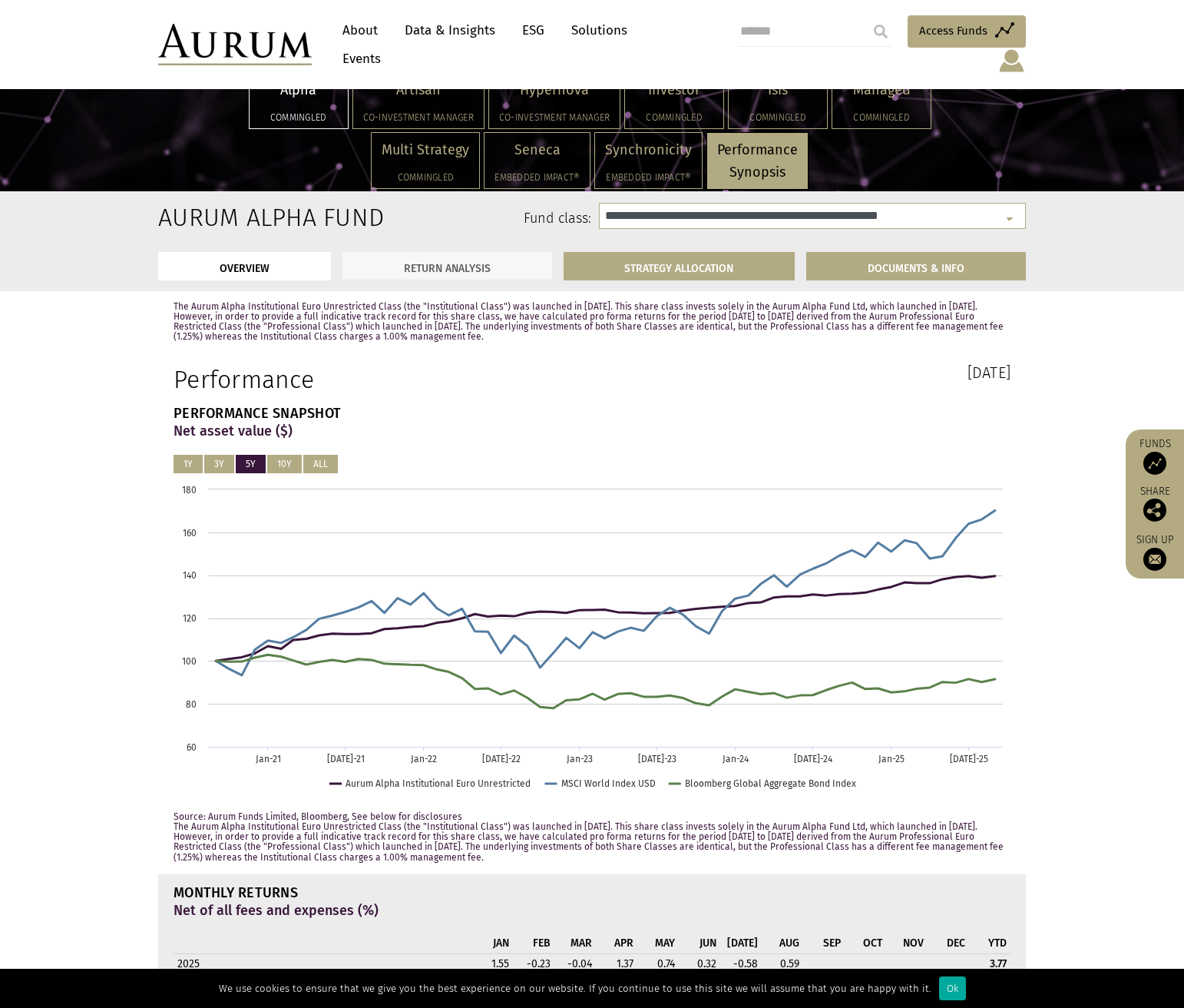
click at [448, 269] on link "RETURN ANALYSIS" at bounding box center [447, 266] width 210 height 29
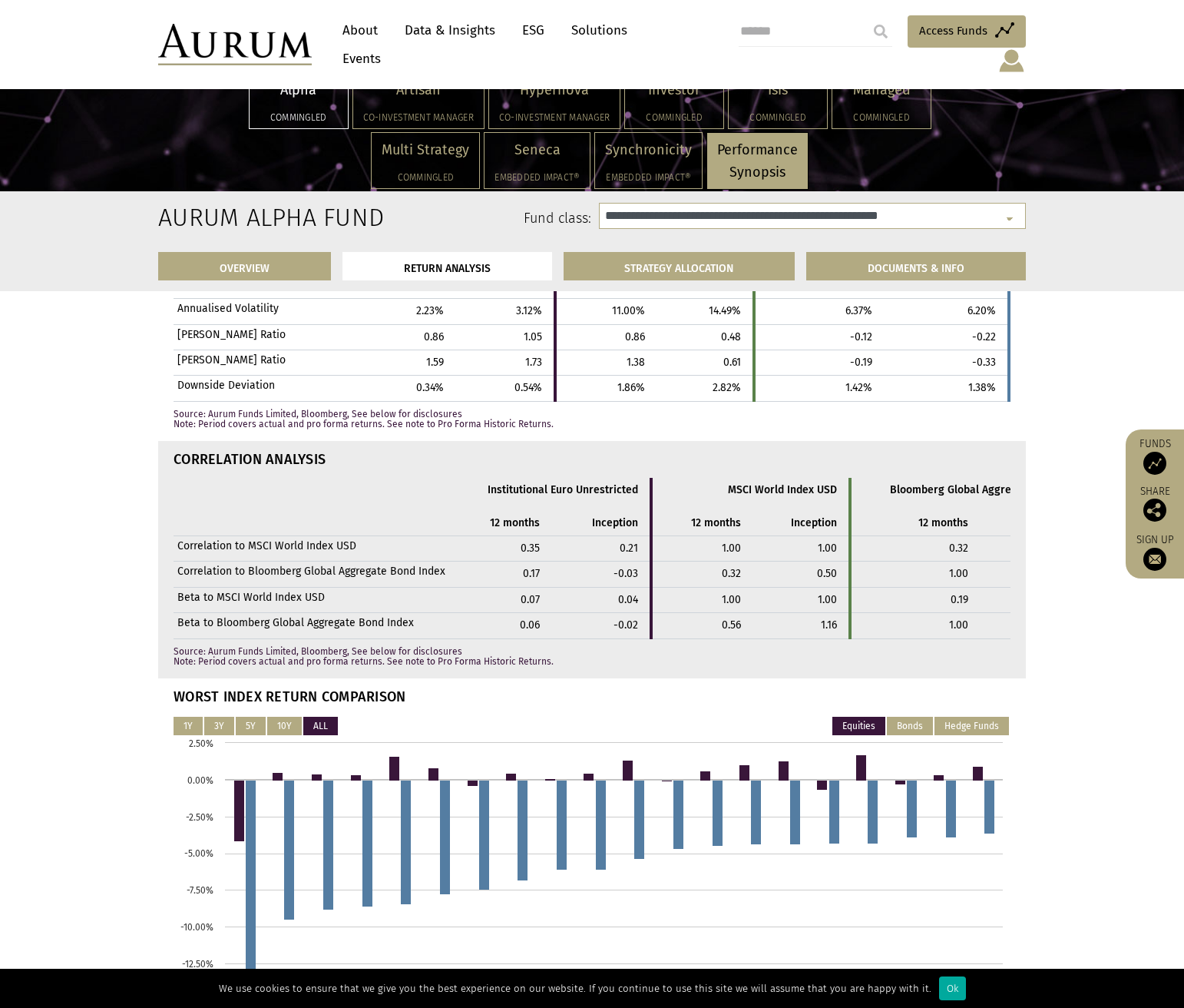
scroll to position [3326, 0]
drag, startPoint x: 867, startPoint y: 609, endPoint x: 954, endPoint y: 609, distance: 87.0
click at [951, 613] on td "1.00" at bounding box center [915, 626] width 130 height 26
click at [959, 613] on td "1.00" at bounding box center [915, 626] width 130 height 26
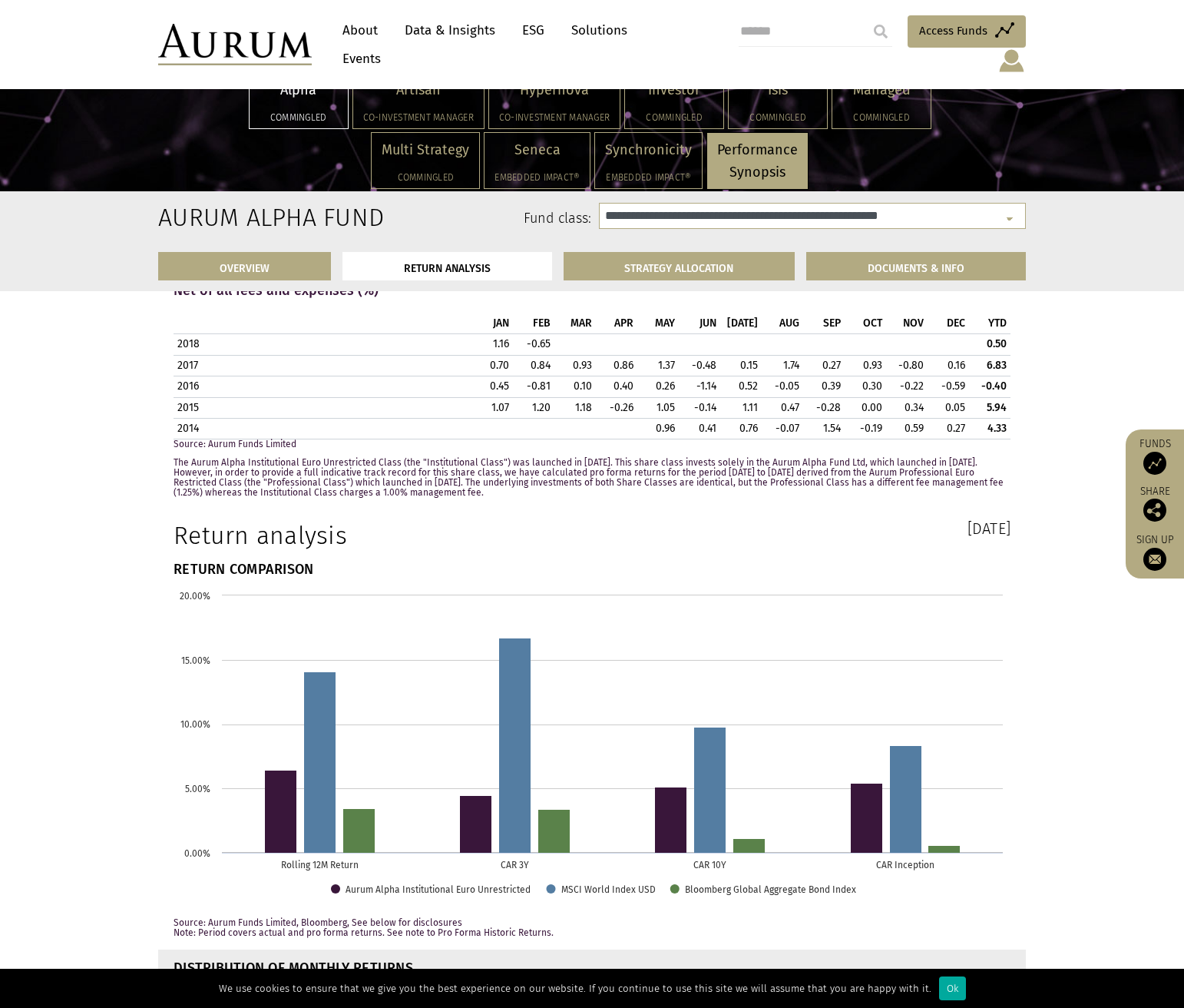
scroll to position [1650, 0]
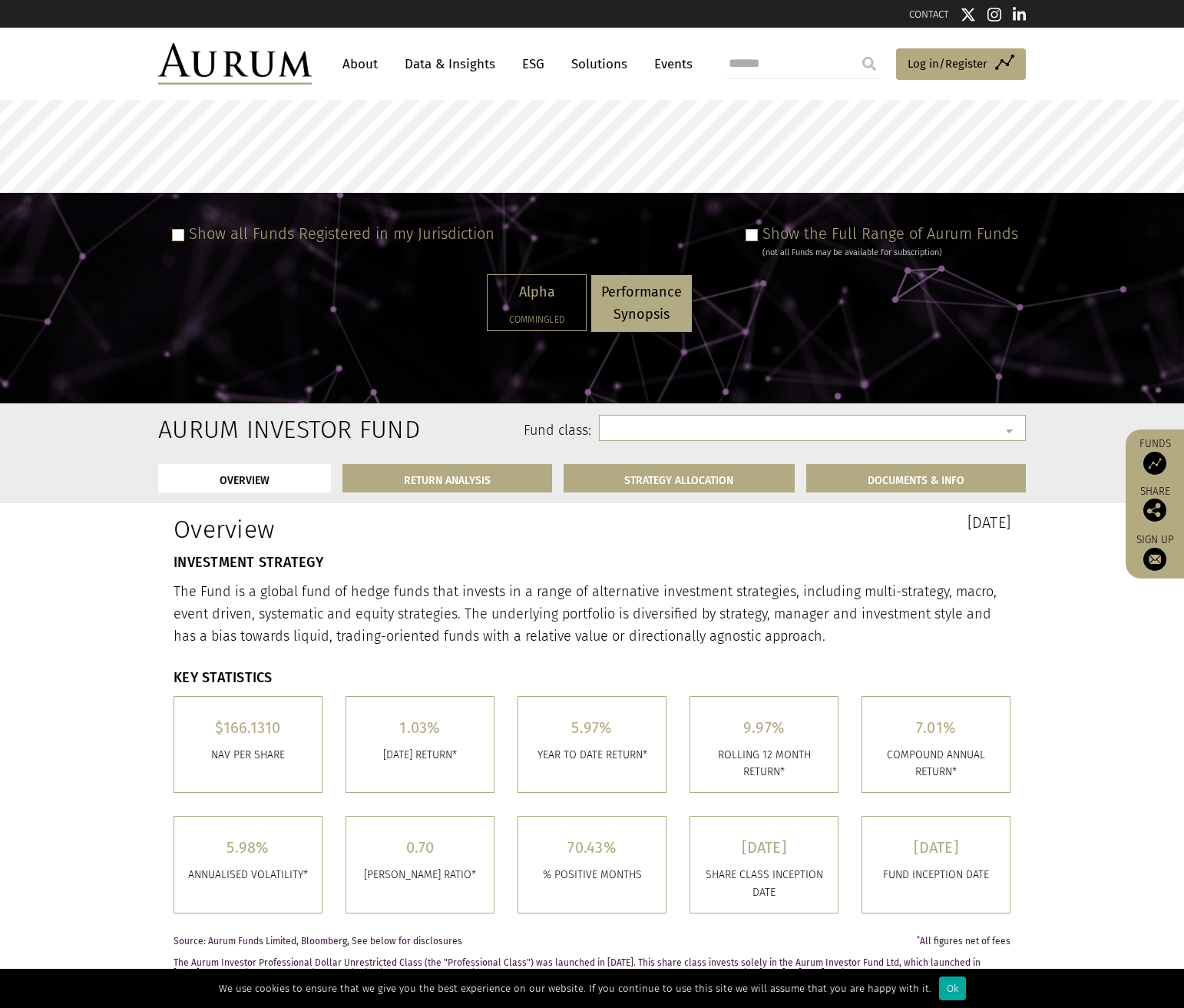
select select "**********"
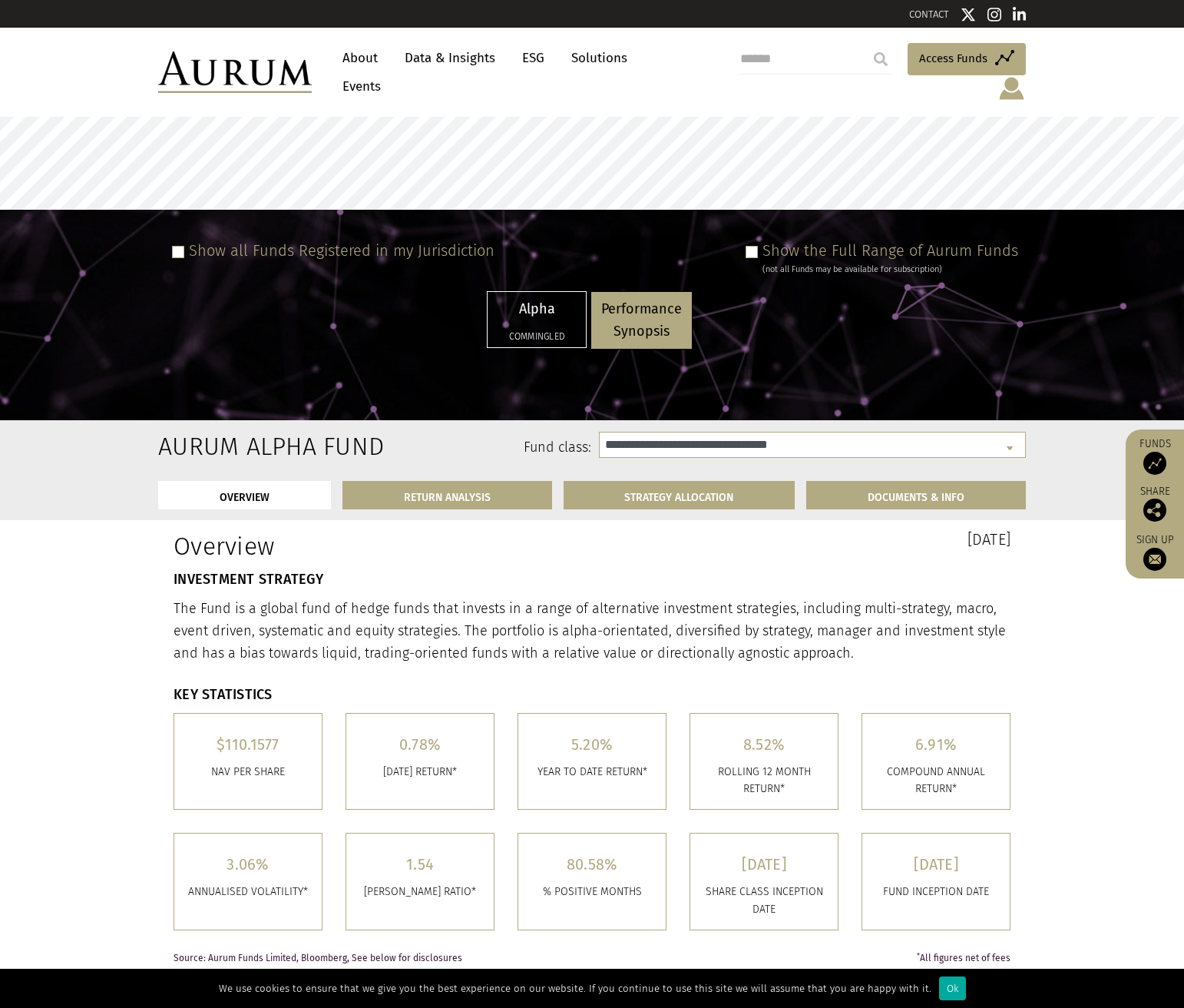
select select
